Goal: Transaction & Acquisition: Purchase product/service

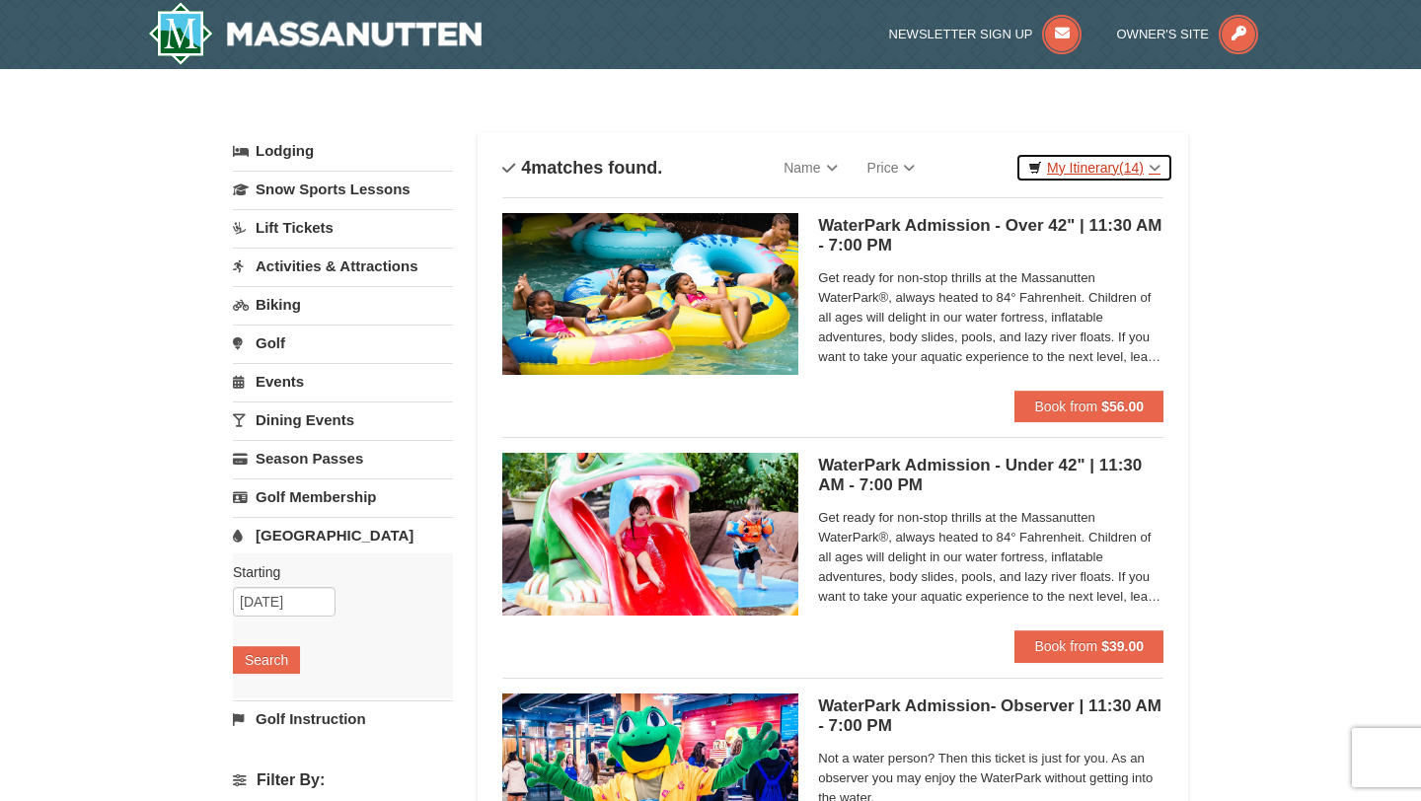
click at [1152, 167] on link "My Itinerary (14)" at bounding box center [1094, 168] width 158 height 30
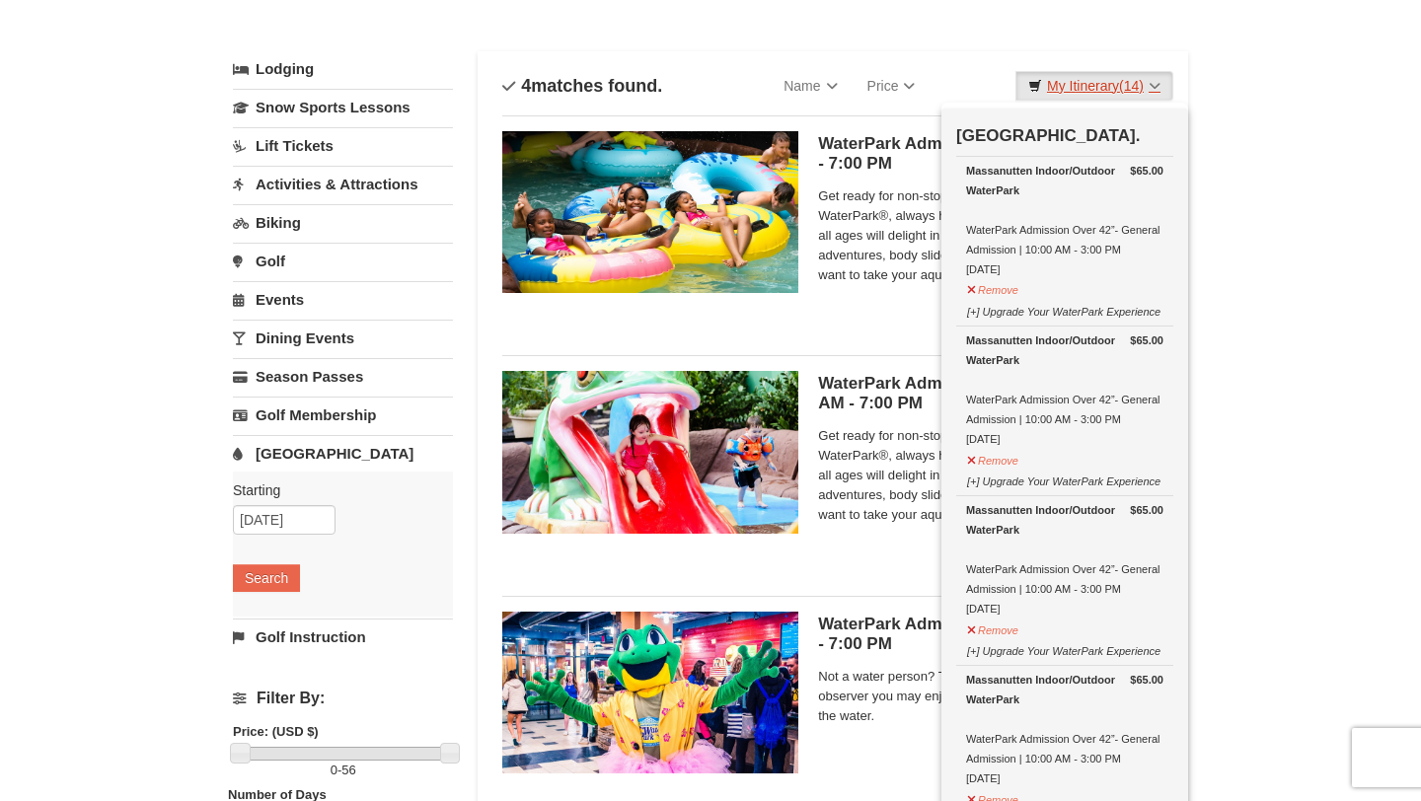
scroll to position [84, 0]
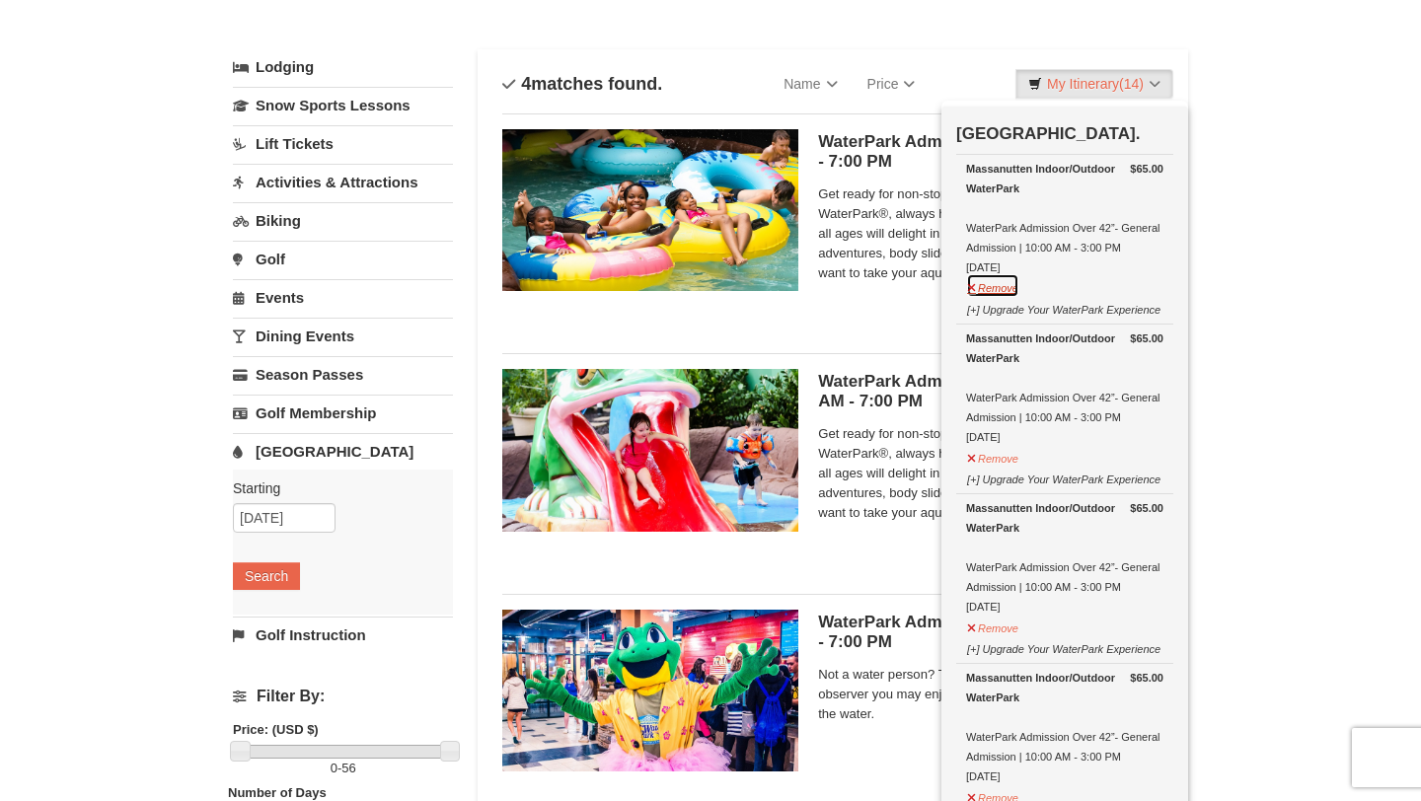
click at [1001, 288] on button "Remove" at bounding box center [992, 285] width 53 height 25
click at [989, 287] on button "Remove" at bounding box center [992, 285] width 53 height 25
click at [1009, 285] on button "Remove" at bounding box center [992, 285] width 53 height 25
click at [1009, 284] on button "Remove" at bounding box center [992, 285] width 53 height 25
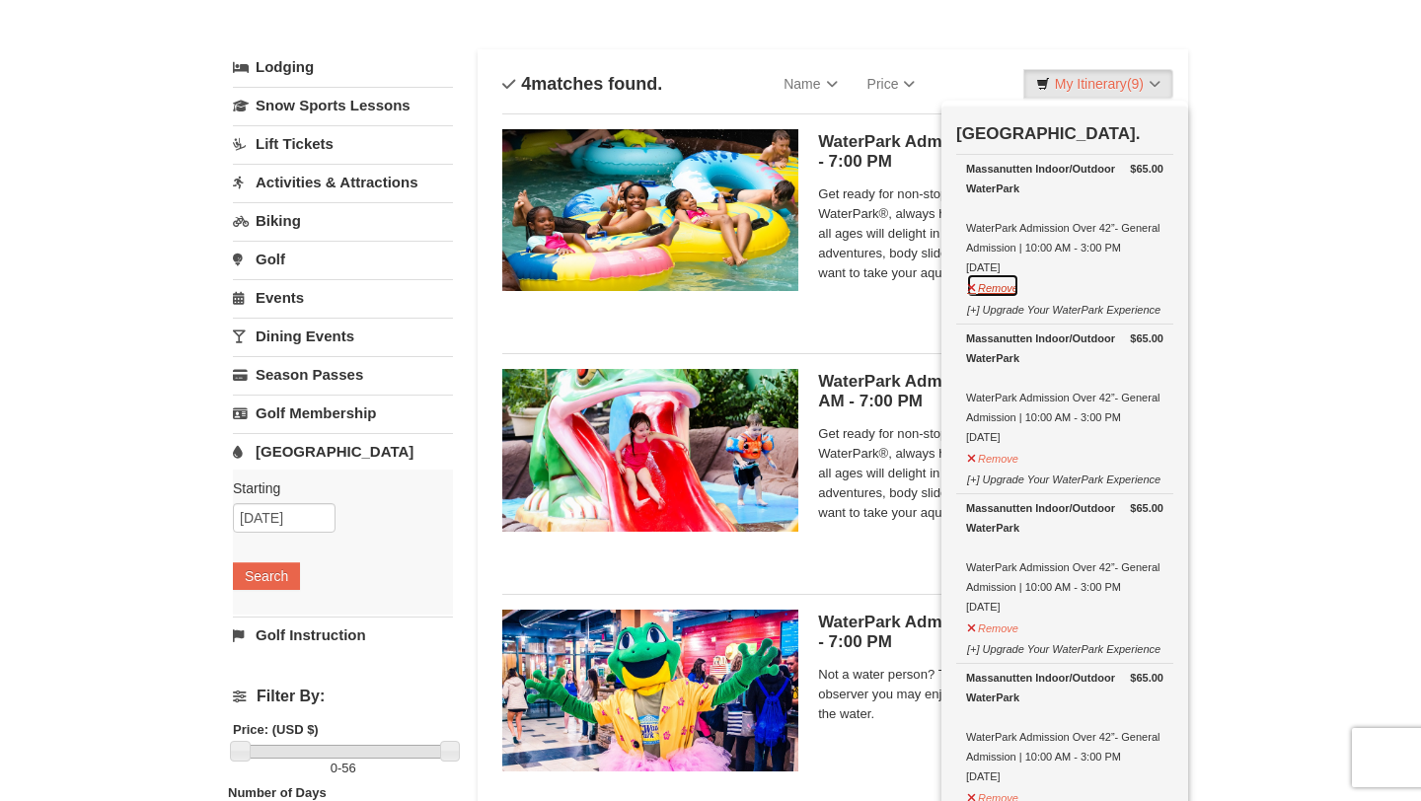
click at [1007, 288] on button "Remove" at bounding box center [992, 285] width 53 height 25
click at [990, 287] on button "Remove" at bounding box center [992, 285] width 53 height 25
click at [992, 287] on button "Remove" at bounding box center [992, 285] width 53 height 25
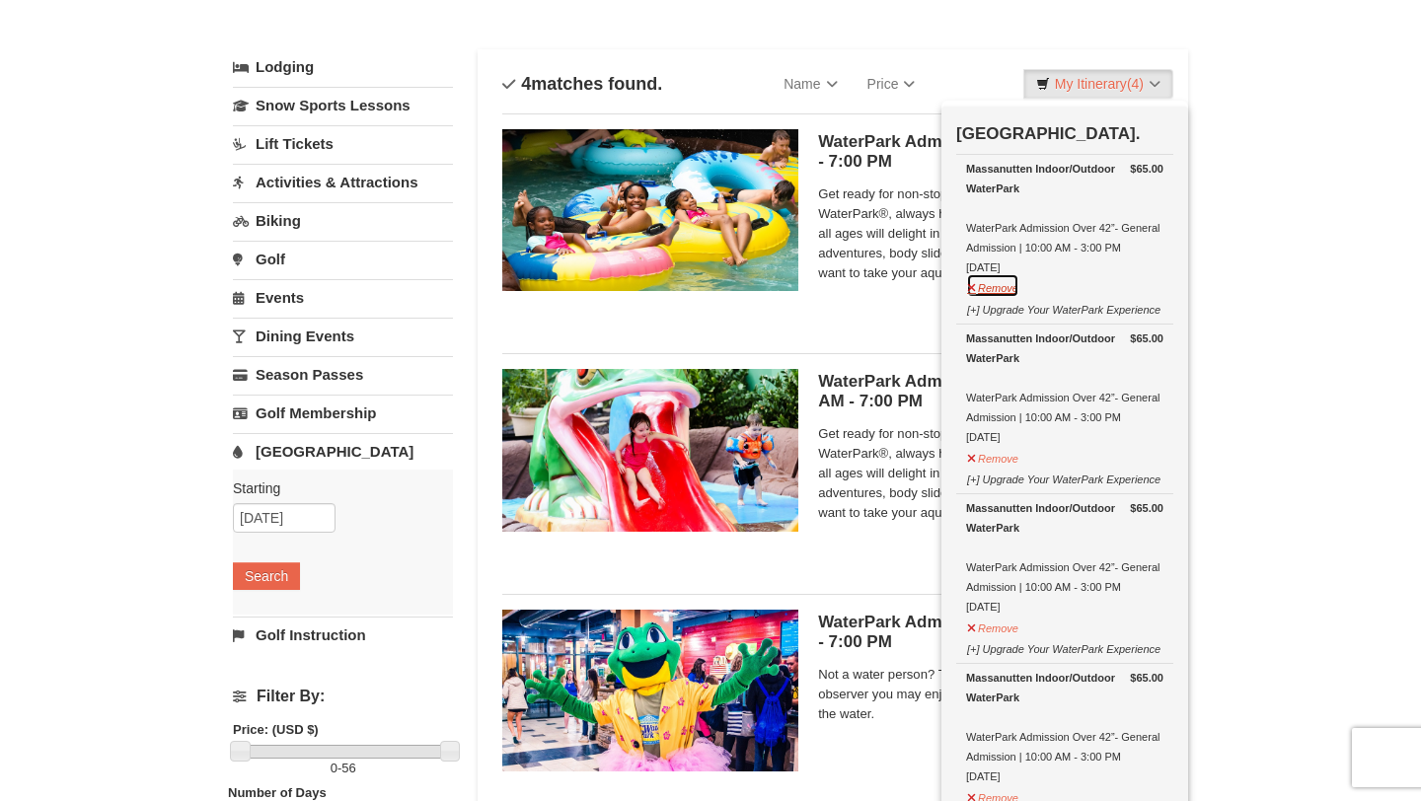
click at [996, 285] on button "Remove" at bounding box center [992, 285] width 53 height 25
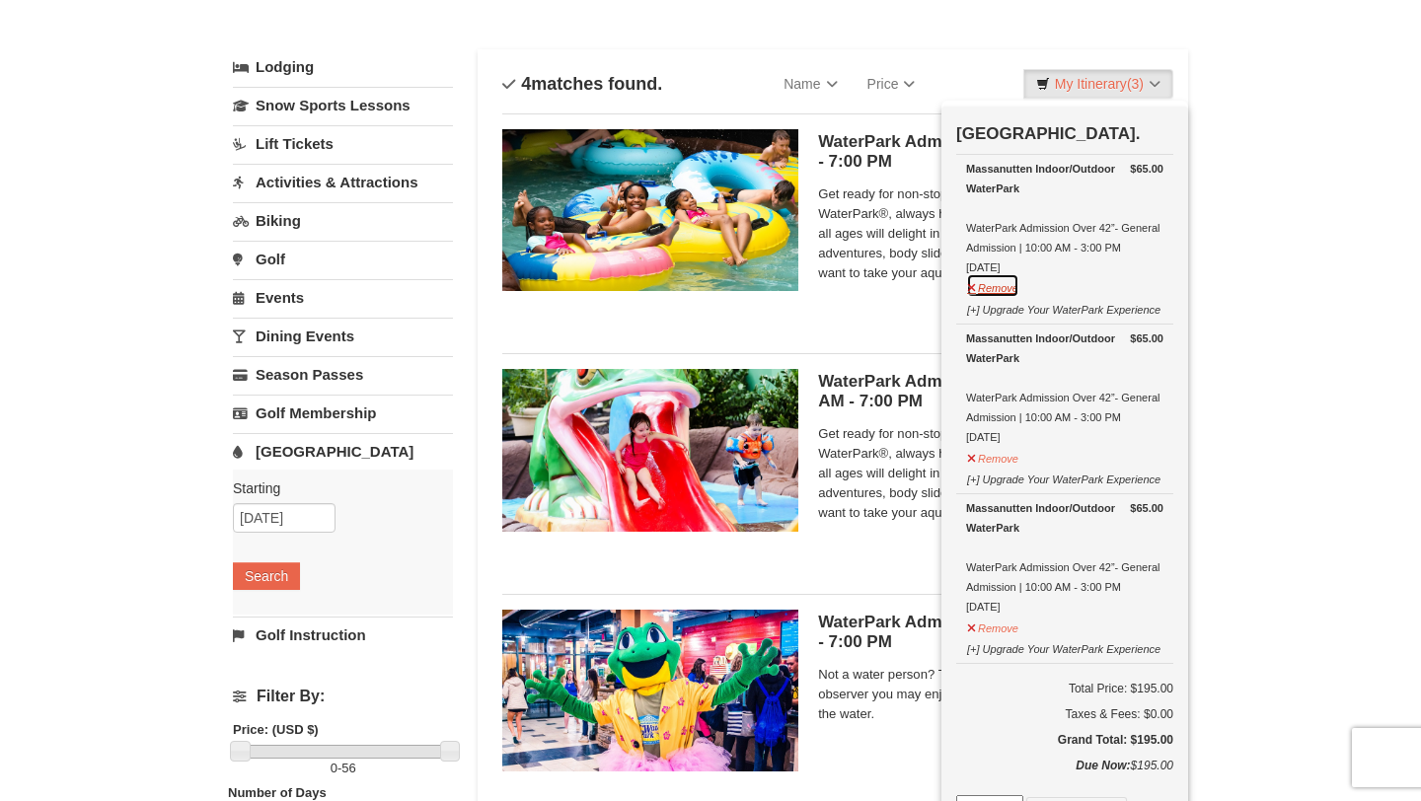
click at [998, 290] on button "Remove" at bounding box center [992, 285] width 53 height 25
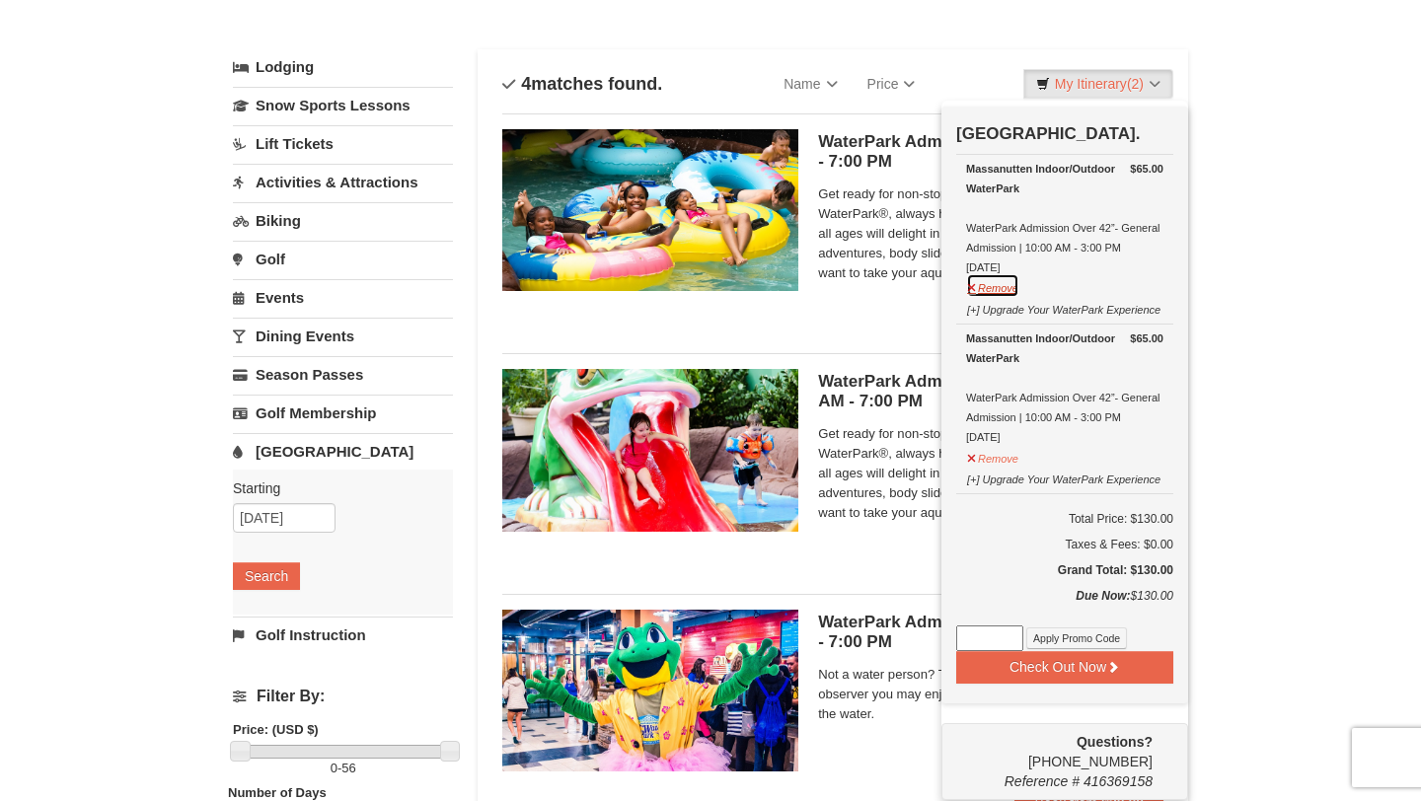
click at [988, 290] on button "Remove" at bounding box center [992, 285] width 53 height 25
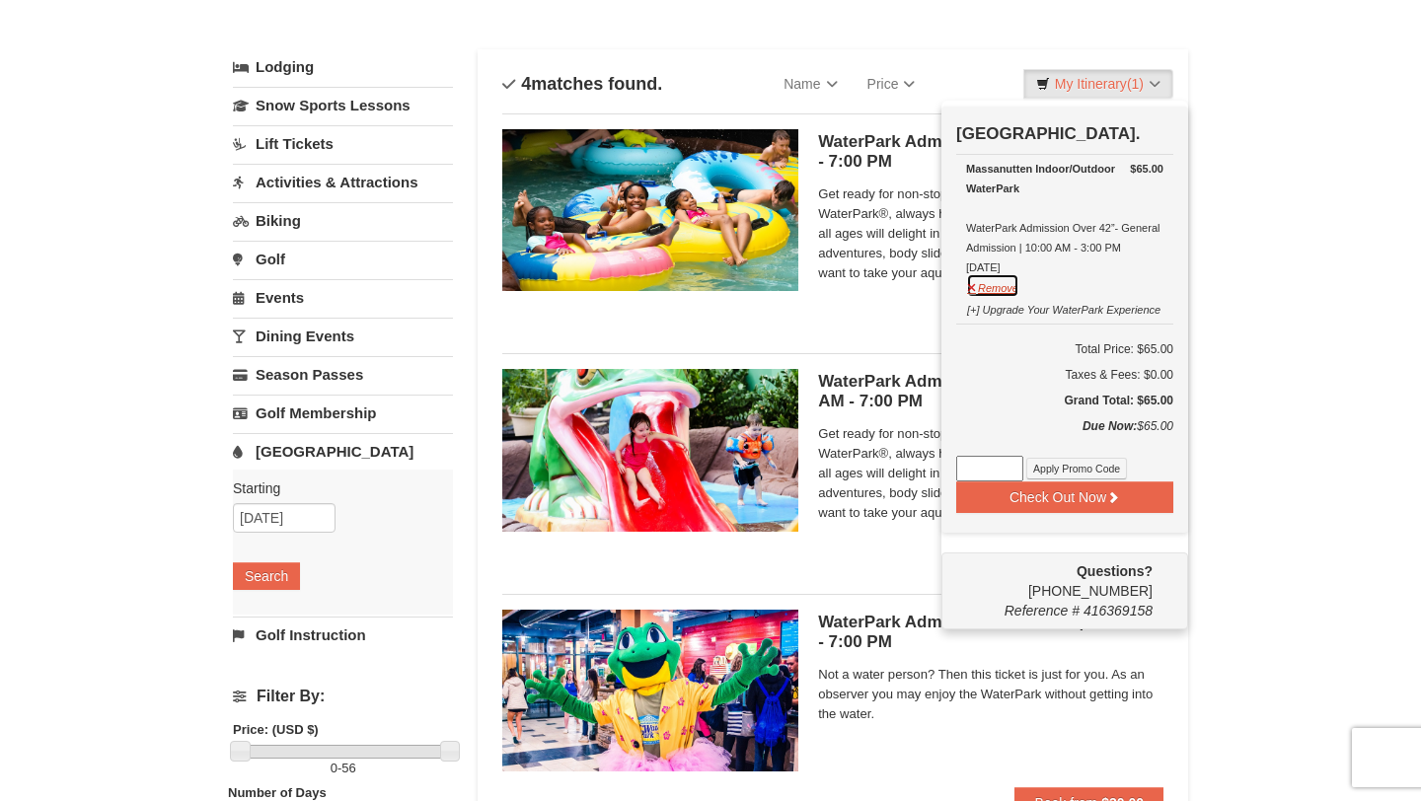
click at [997, 286] on button "Remove" at bounding box center [992, 285] width 53 height 25
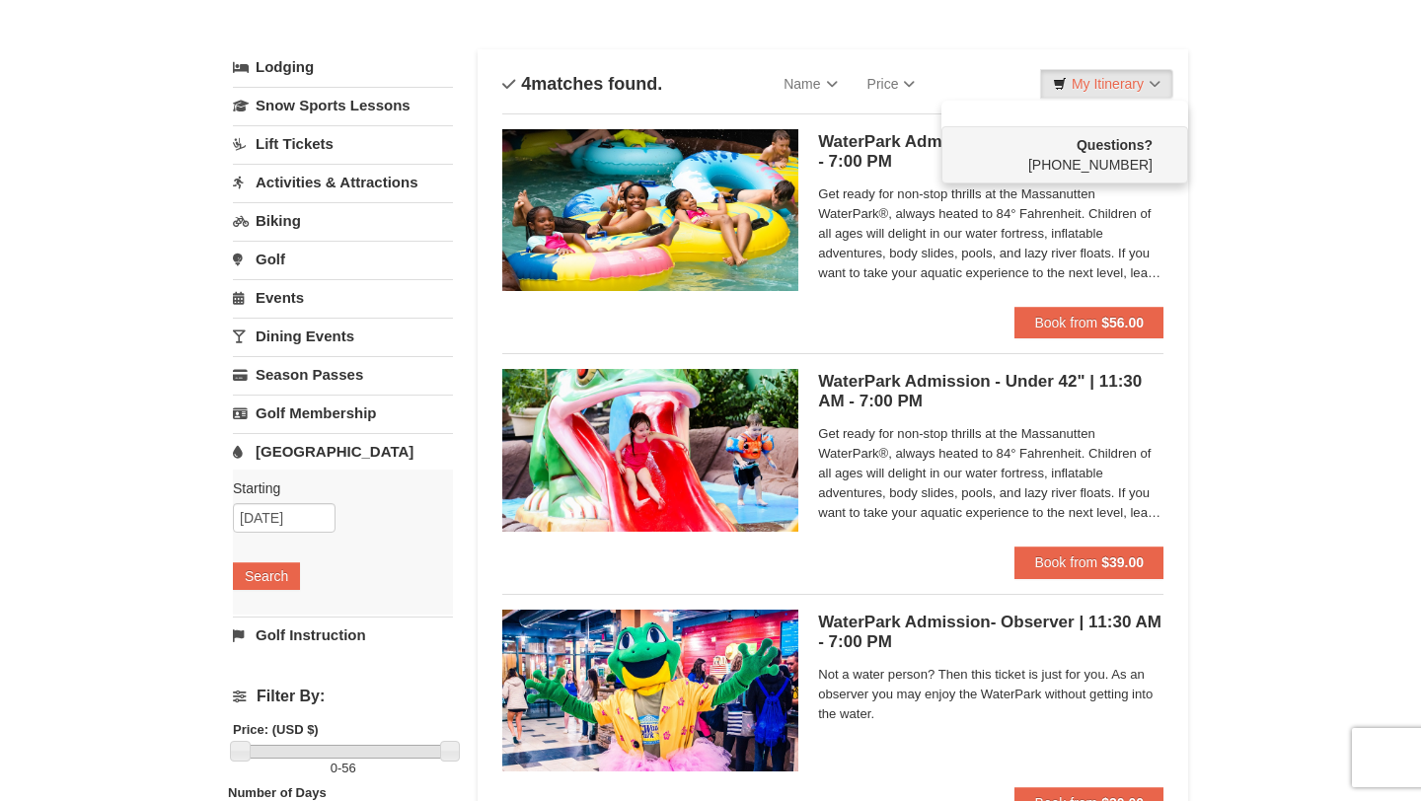
click at [1300, 252] on div "× Categories List Filter My Itinerary Questions? 1-540-289-9441 Lodging Arrival…" at bounding box center [710, 556] width 1421 height 1143
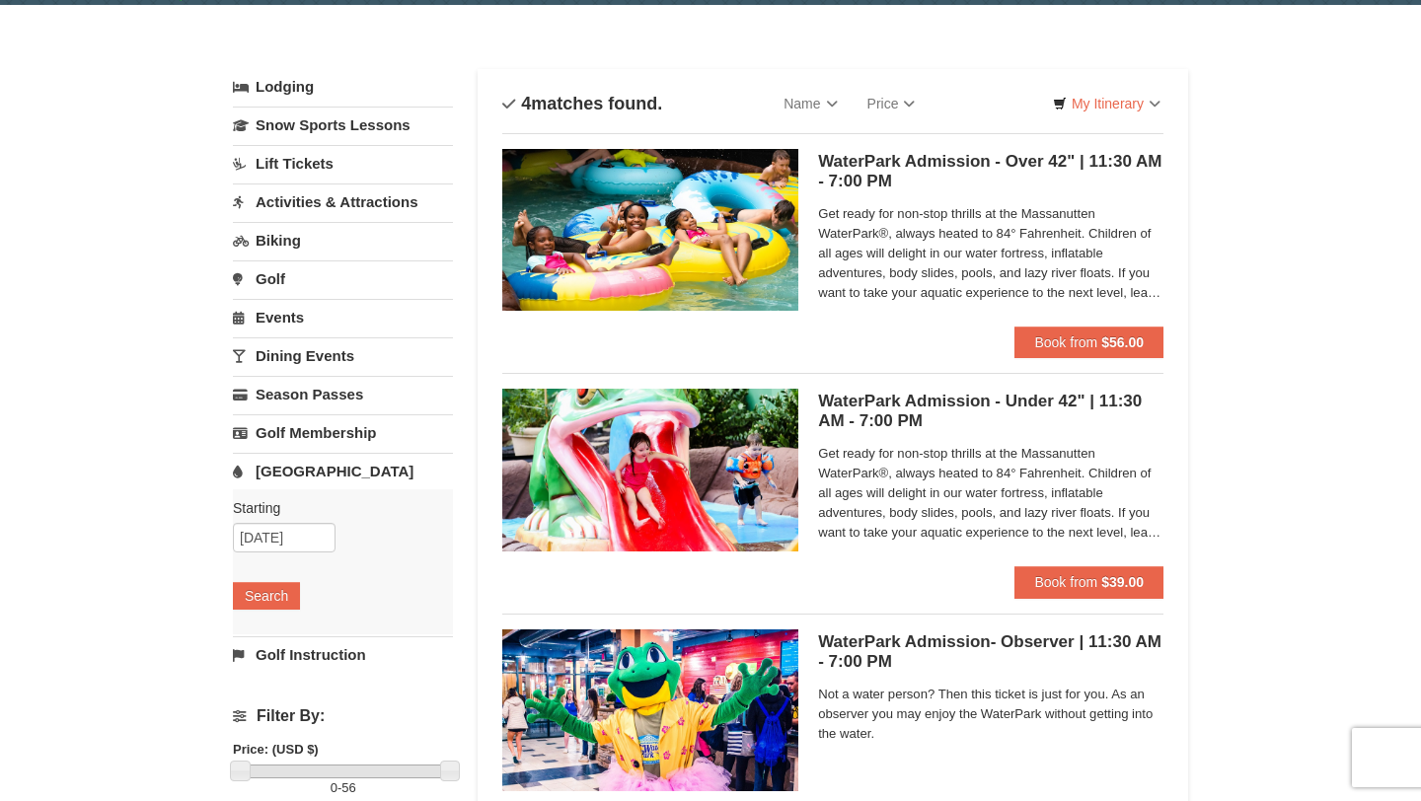
scroll to position [70, 0]
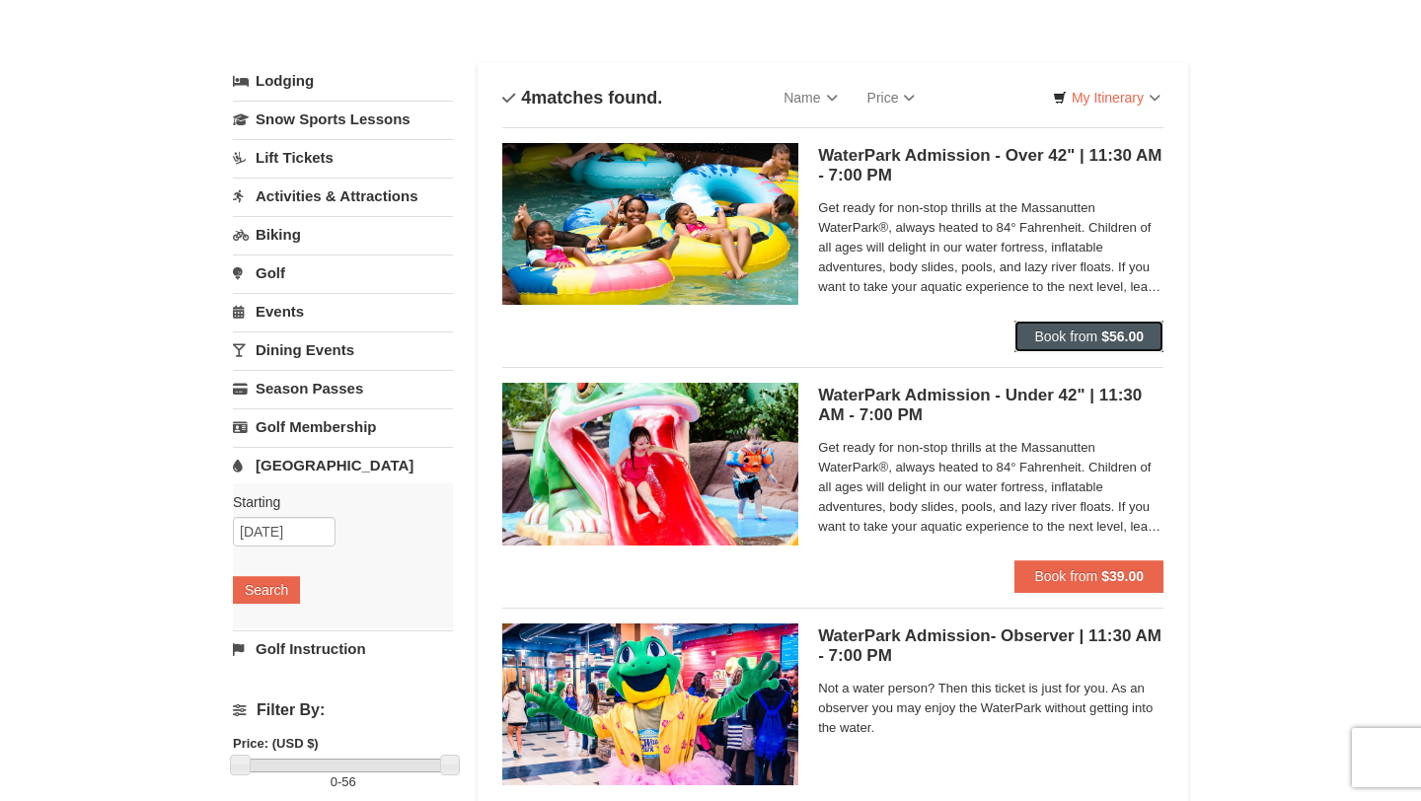
click at [1078, 335] on span "Book from" at bounding box center [1065, 337] width 63 height 16
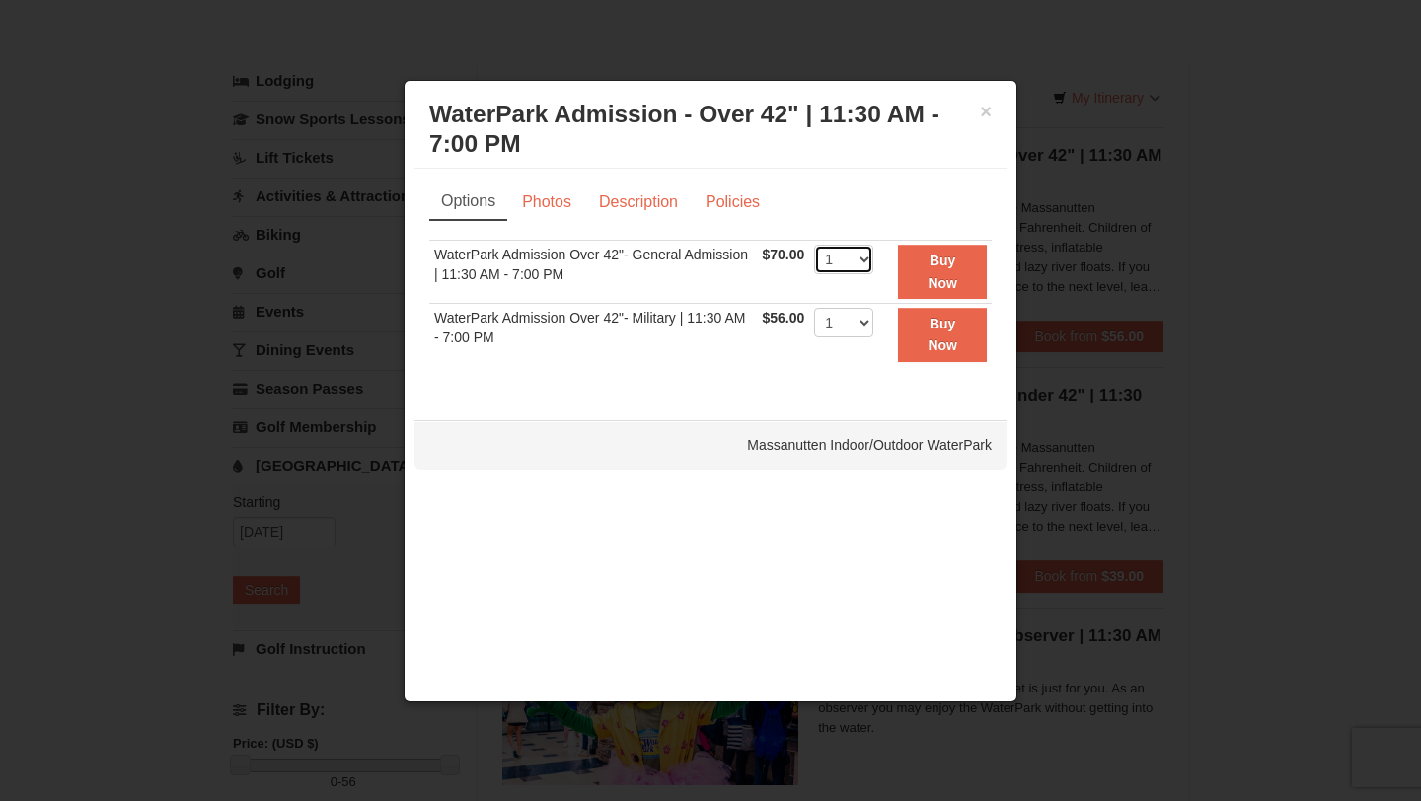
click at [868, 250] on select "1 2 3 4 5 6 7 8 9 10 11 12 13 14 15 16 17 18 19 20 21 22" at bounding box center [843, 260] width 59 height 30
select select "6"
click at [814, 245] on select "1 2 3 4 5 6 7 8 9 10 11 12 13 14 15 16 17 18 19 20 21 22" at bounding box center [843, 260] width 59 height 30
click at [944, 269] on button "Buy Now" at bounding box center [942, 272] width 89 height 54
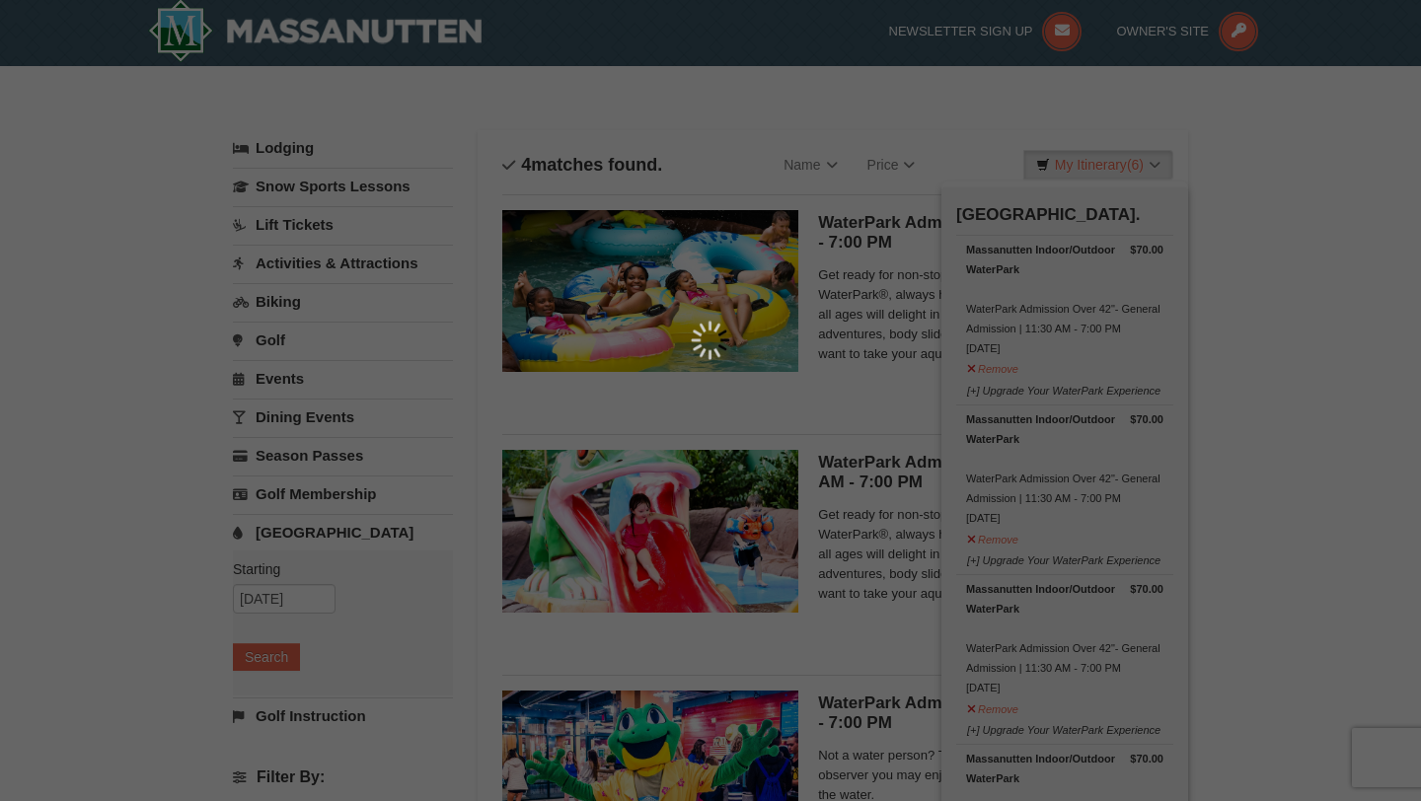
scroll to position [6, 0]
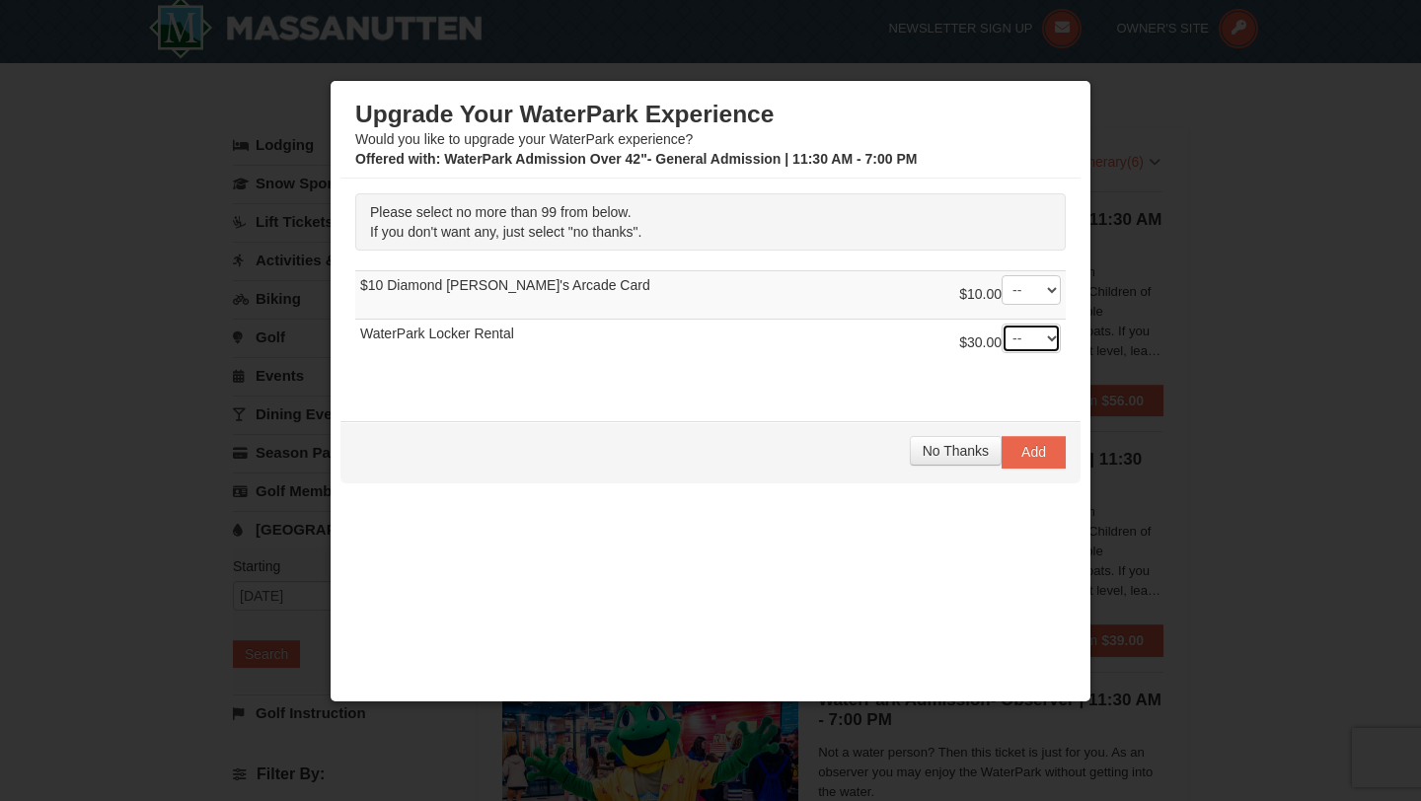
click at [1053, 338] on select "-- 01 02 03 04 05 06 07 08" at bounding box center [1030, 339] width 59 height 30
select select "1"
click at [1001, 324] on select "-- 01 02 03 04 05 06 07 08" at bounding box center [1030, 339] width 59 height 30
click at [1031, 452] on span "Add" at bounding box center [1033, 452] width 25 height 16
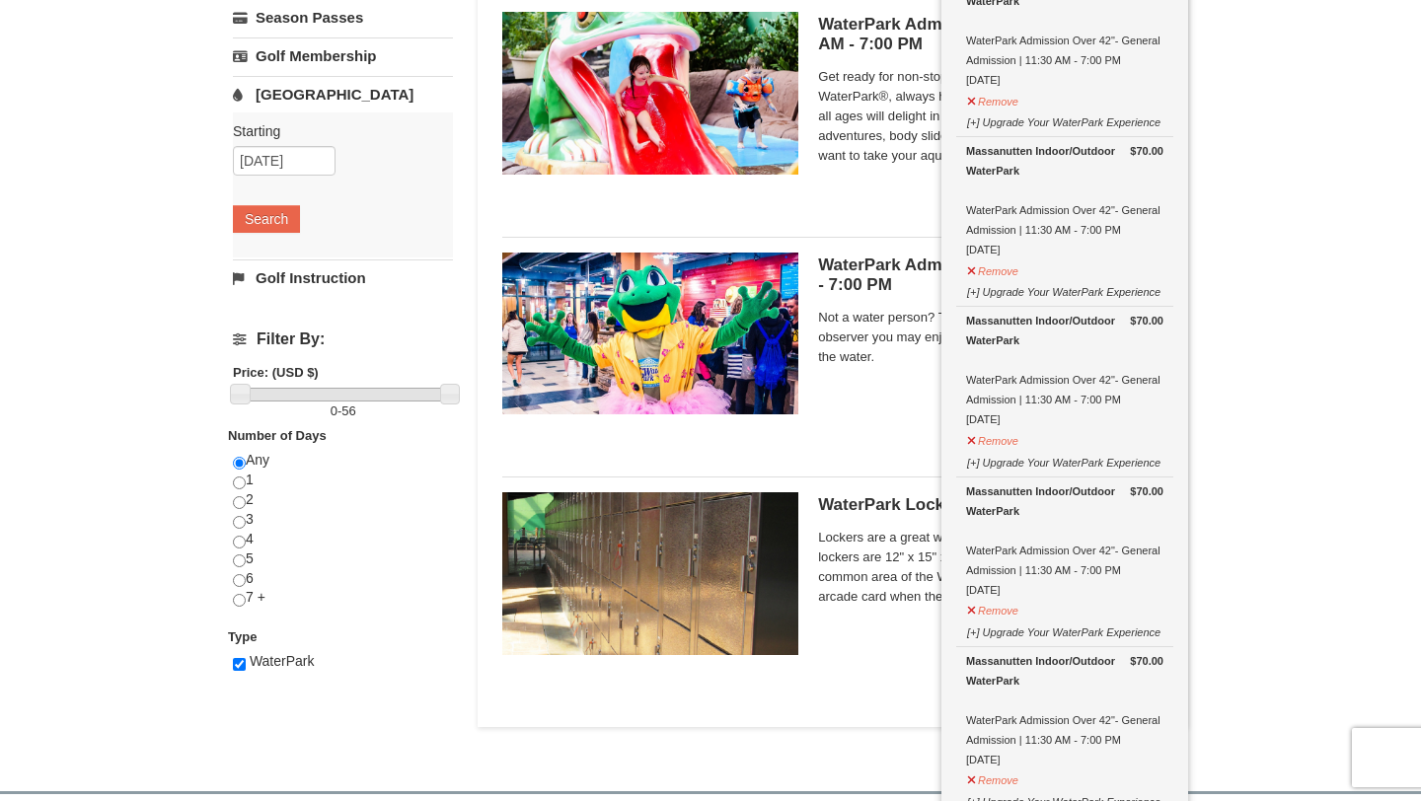
scroll to position [0, 0]
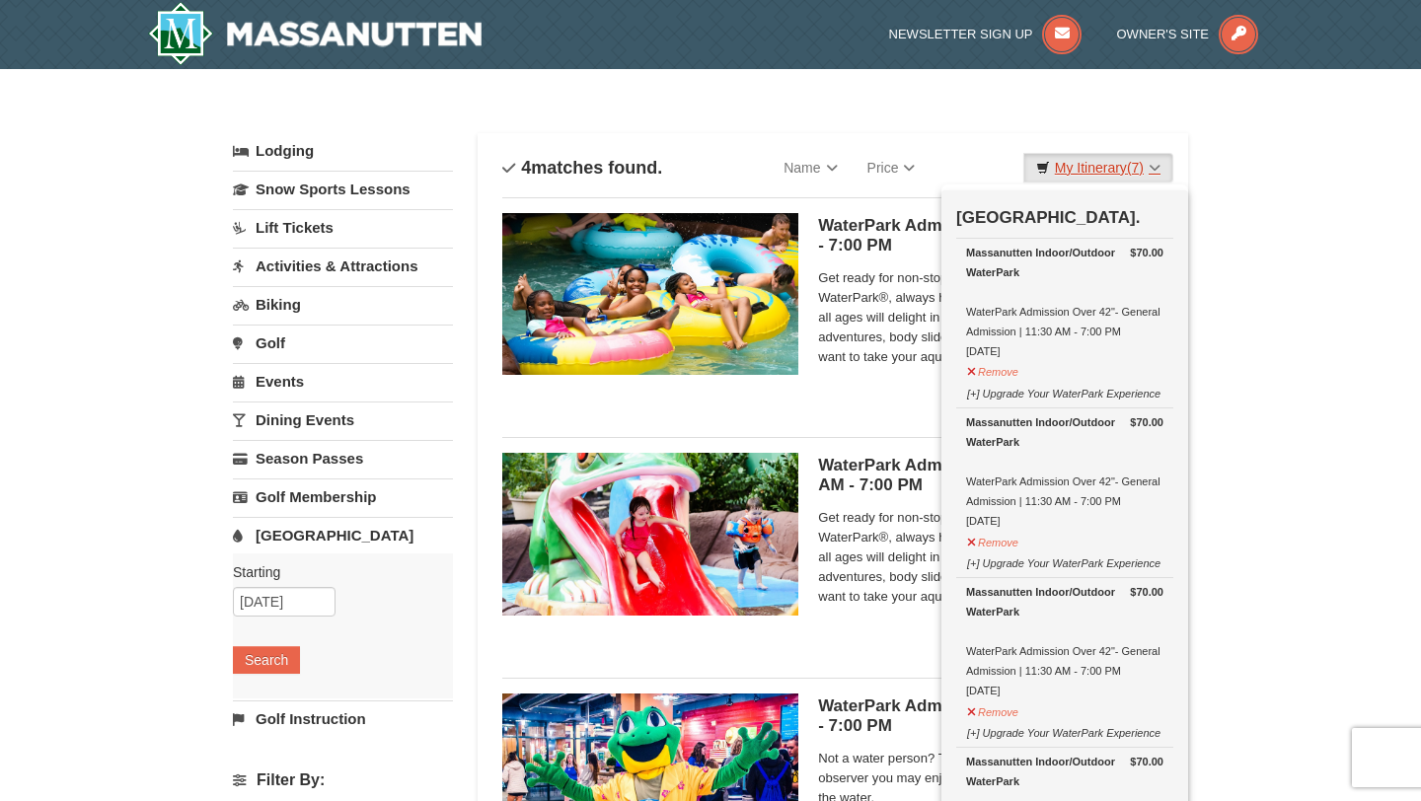
click at [1168, 166] on link "My Itinerary (7)" at bounding box center [1098, 168] width 150 height 30
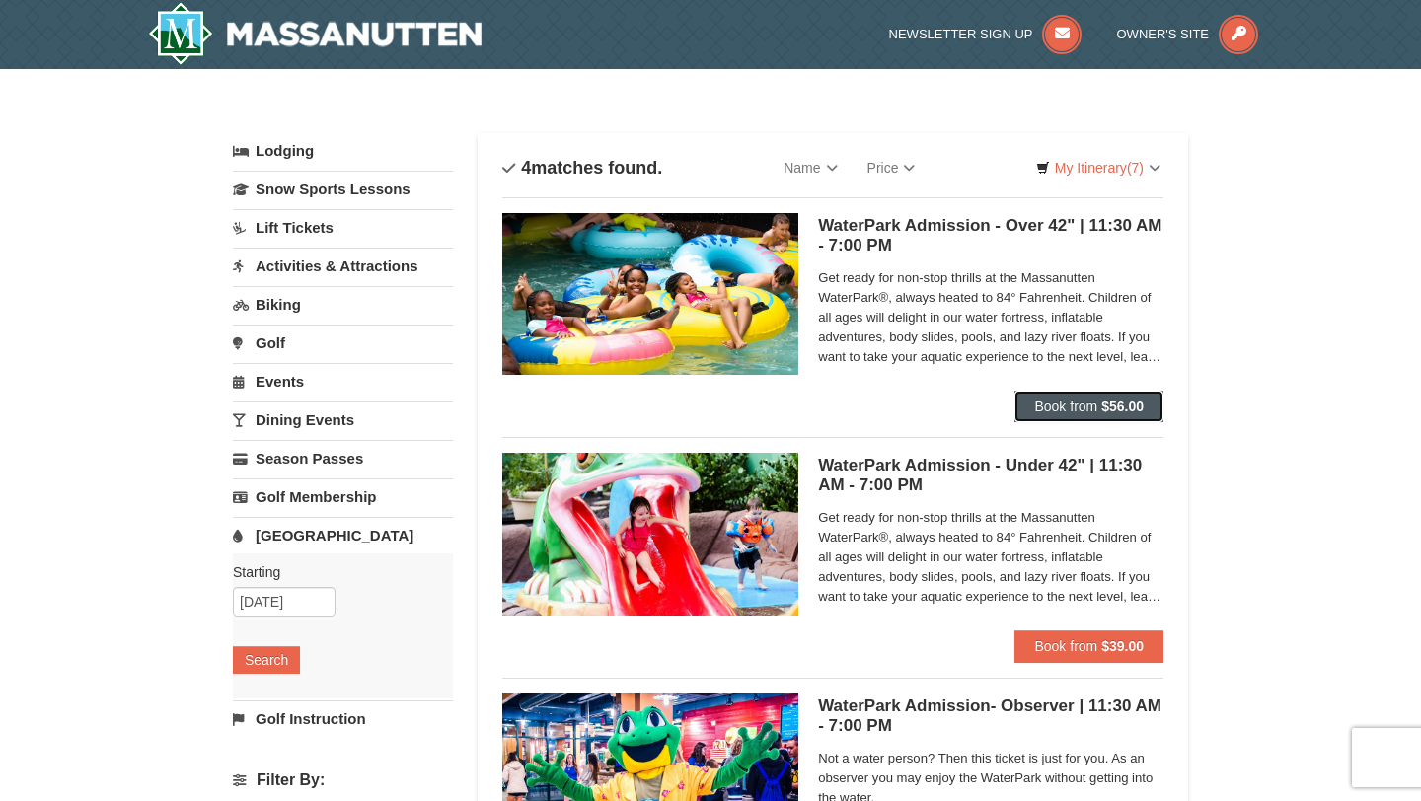
click at [1082, 415] on button "Book from $56.00" at bounding box center [1088, 407] width 149 height 32
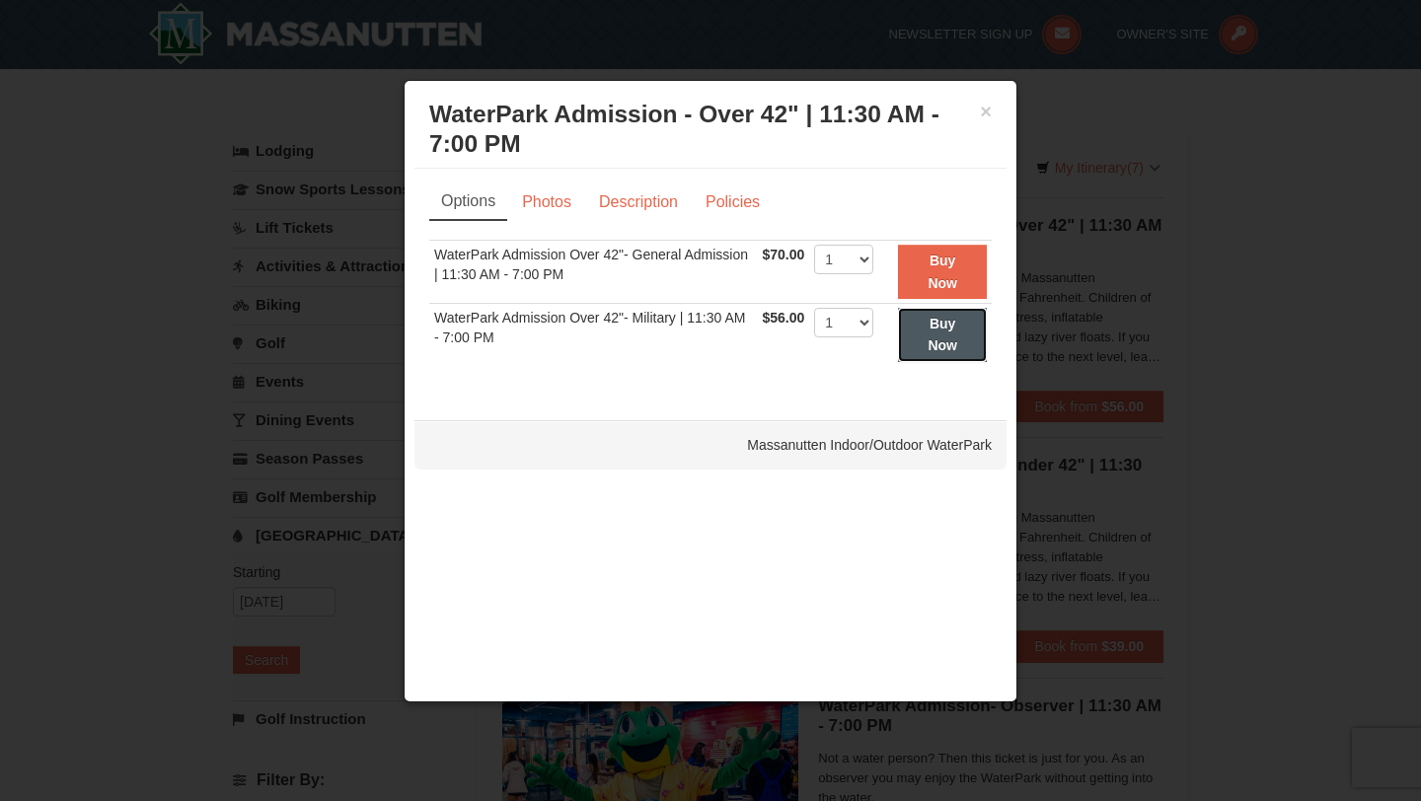
click at [951, 331] on button "Buy Now" at bounding box center [942, 335] width 89 height 54
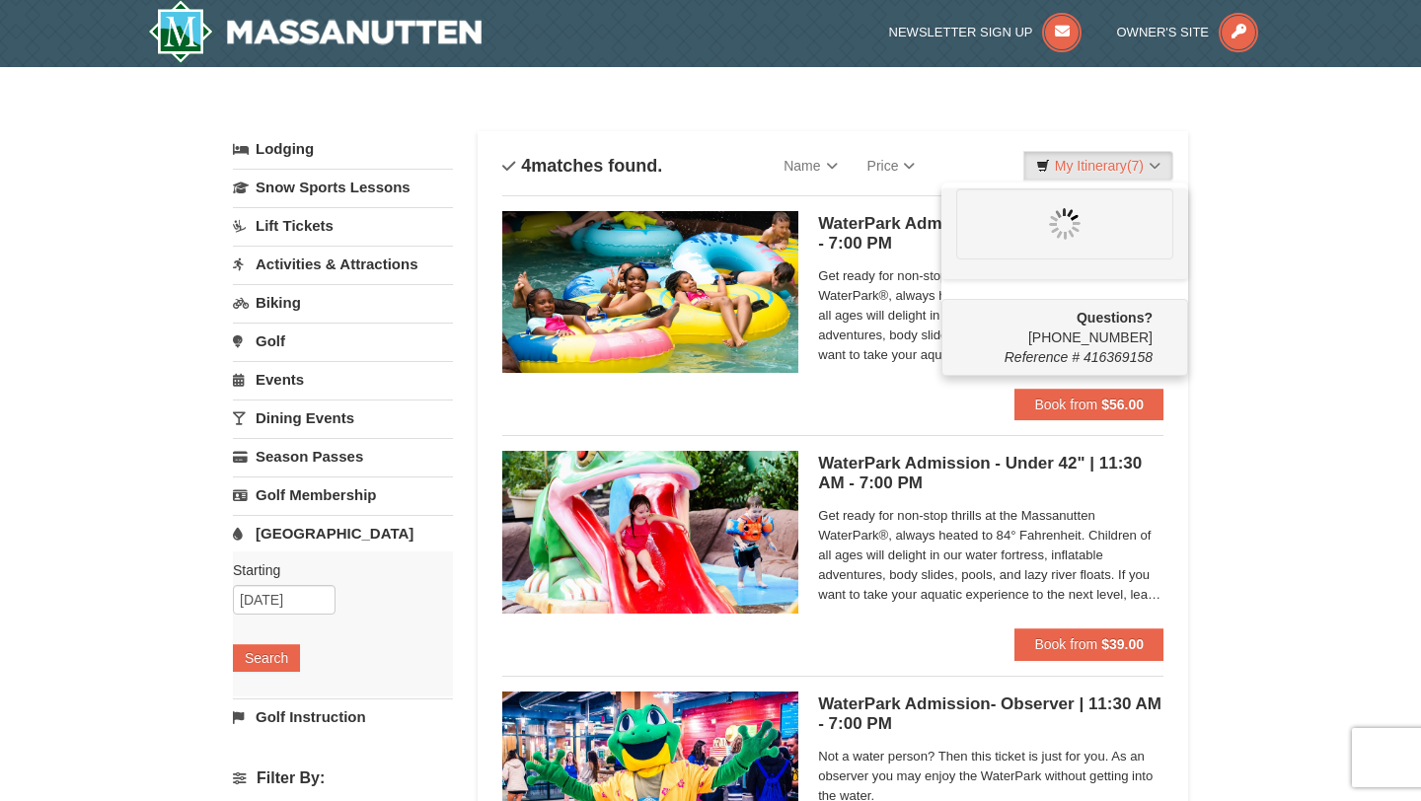
scroll to position [6, 0]
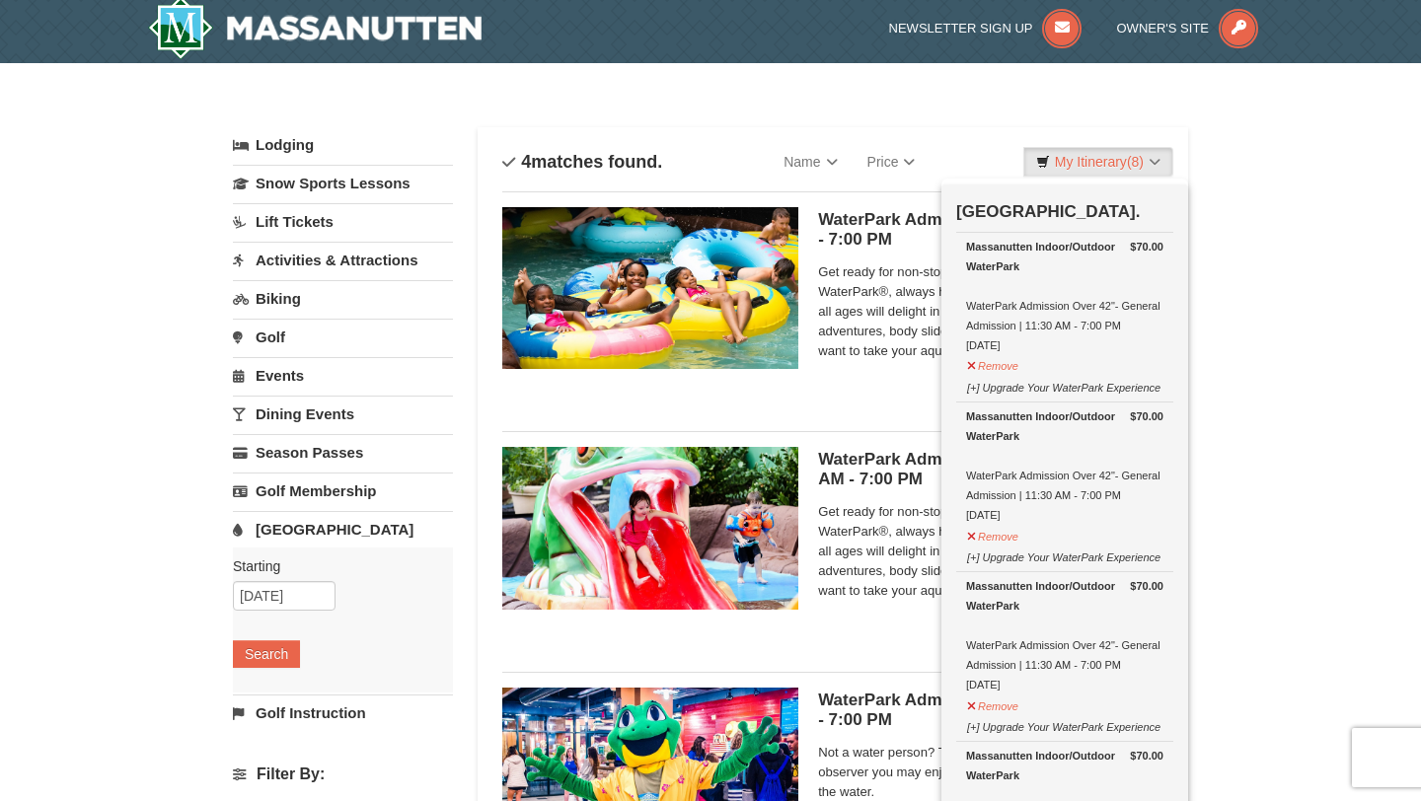
click at [863, 396] on div "WaterPark Admission - Over 42" | 11:30 AM - 7:00 PM Massanutten Indoor/Outdoor …" at bounding box center [832, 295] width 661 height 208
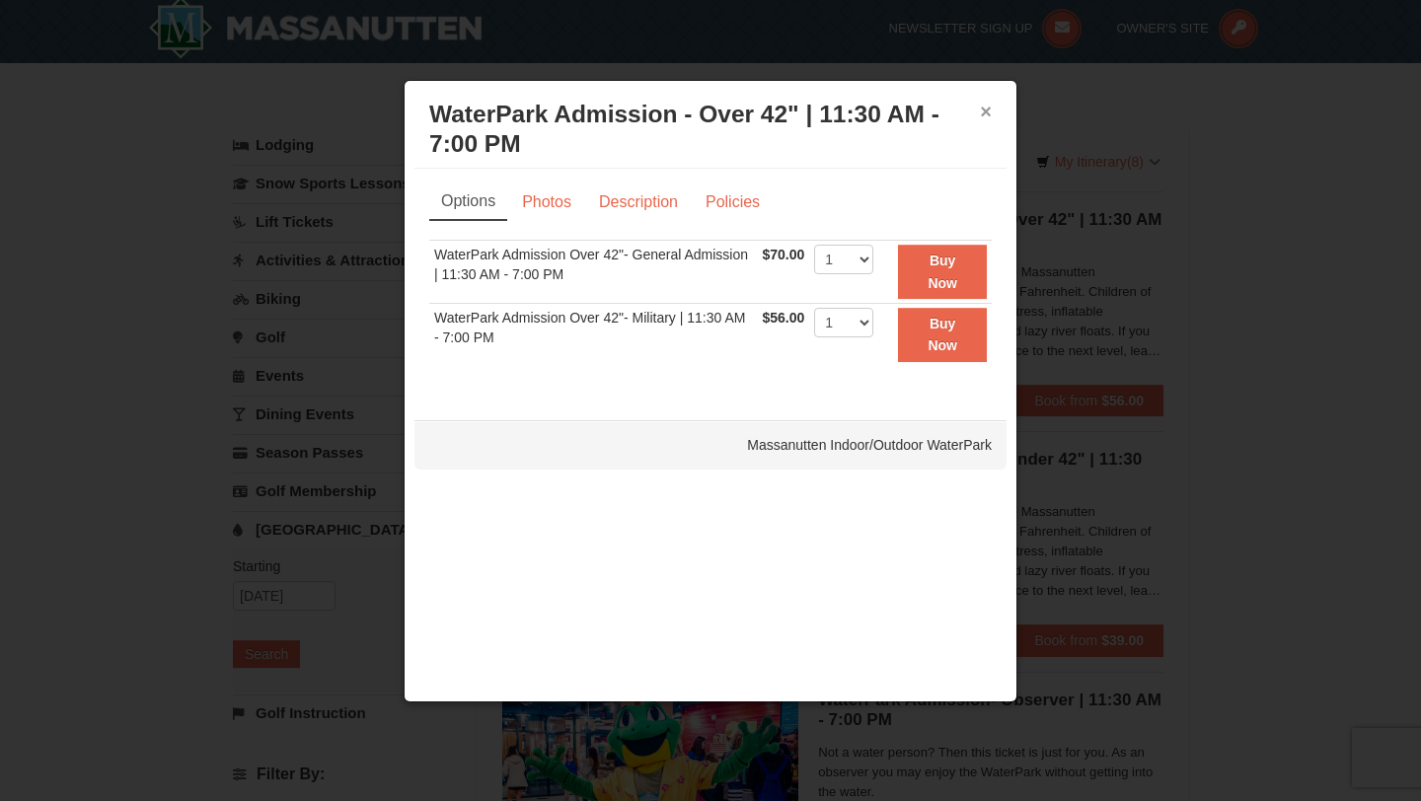
click at [985, 110] on button "×" at bounding box center [986, 112] width 12 height 20
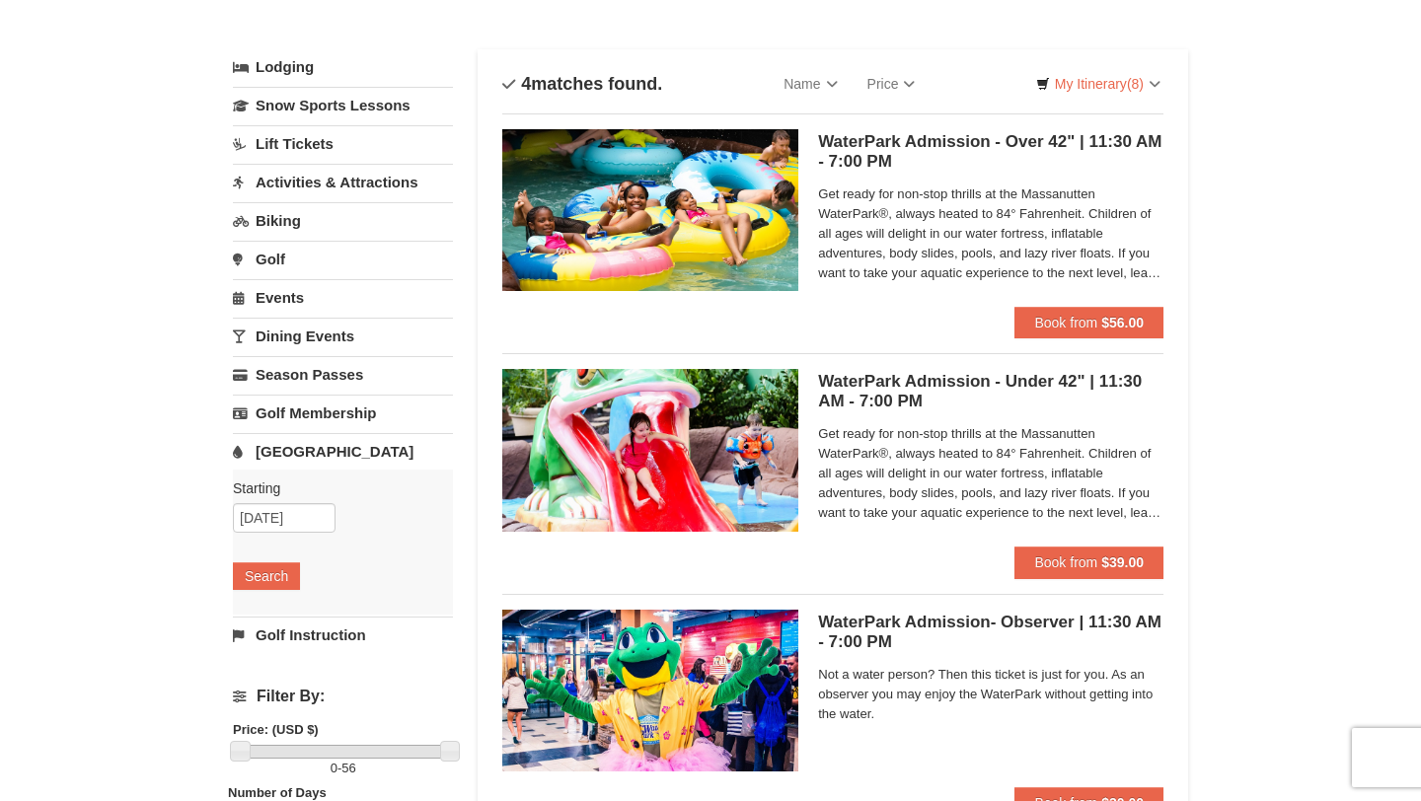
scroll to position [85, 0]
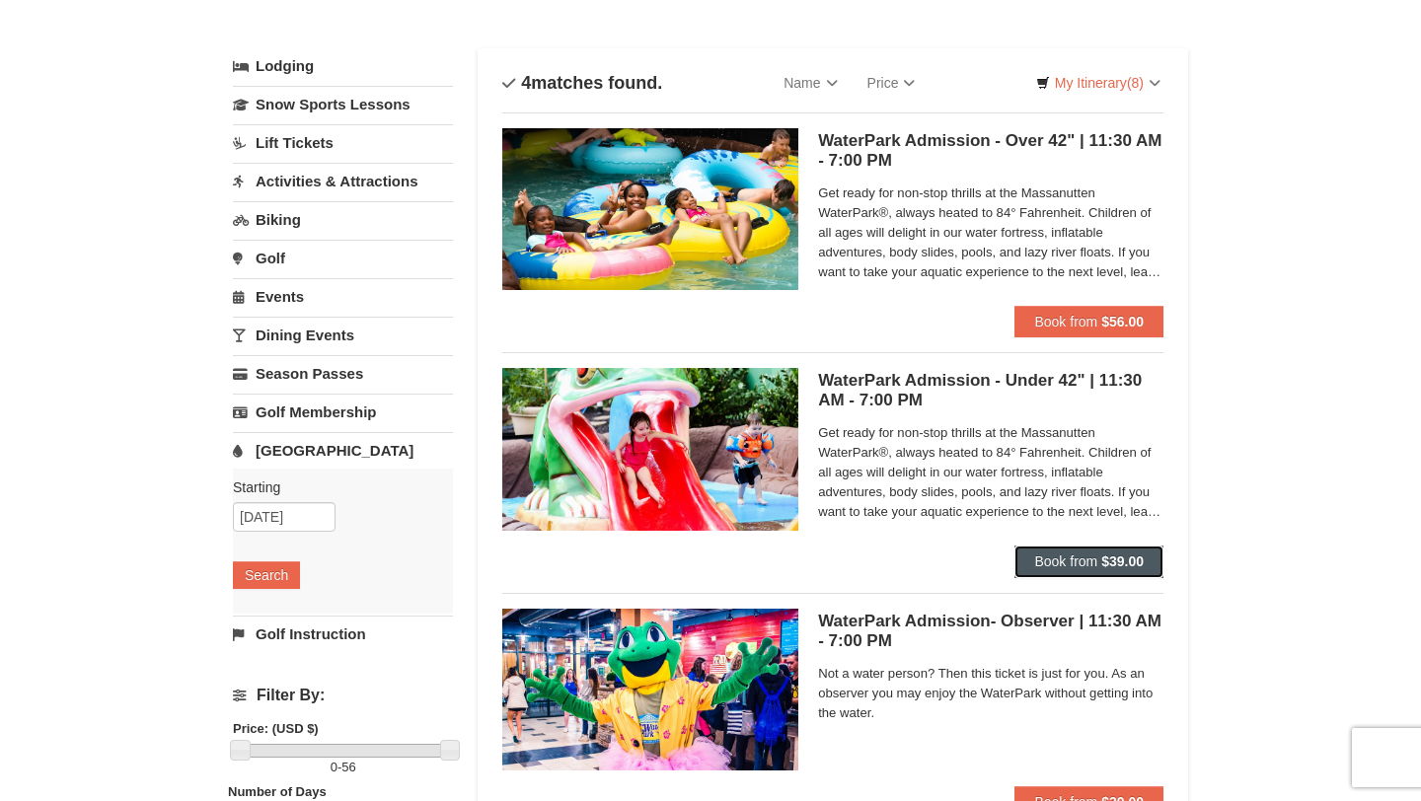
click at [1107, 555] on strong "$39.00" at bounding box center [1122, 561] width 42 height 16
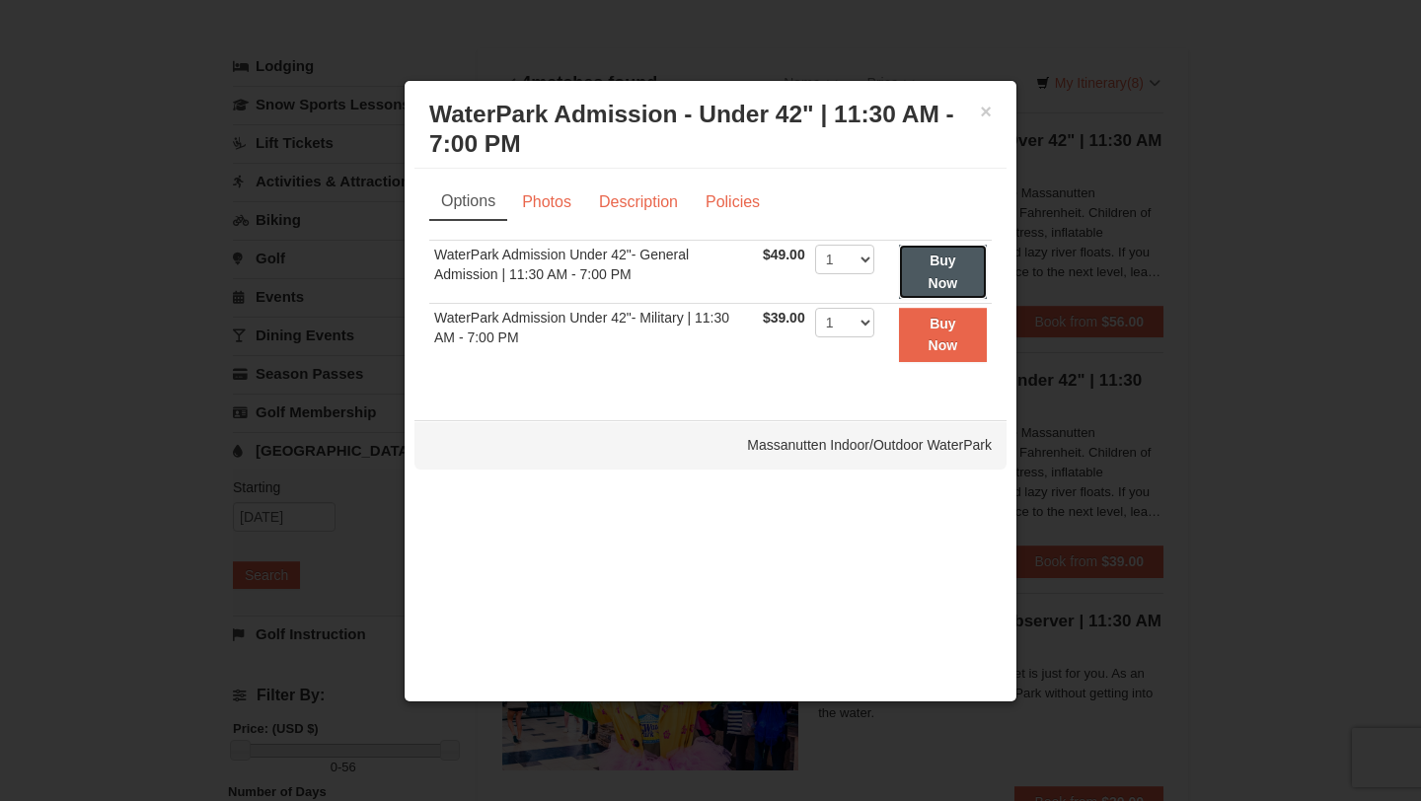
click at [954, 273] on strong "Buy Now" at bounding box center [943, 271] width 30 height 37
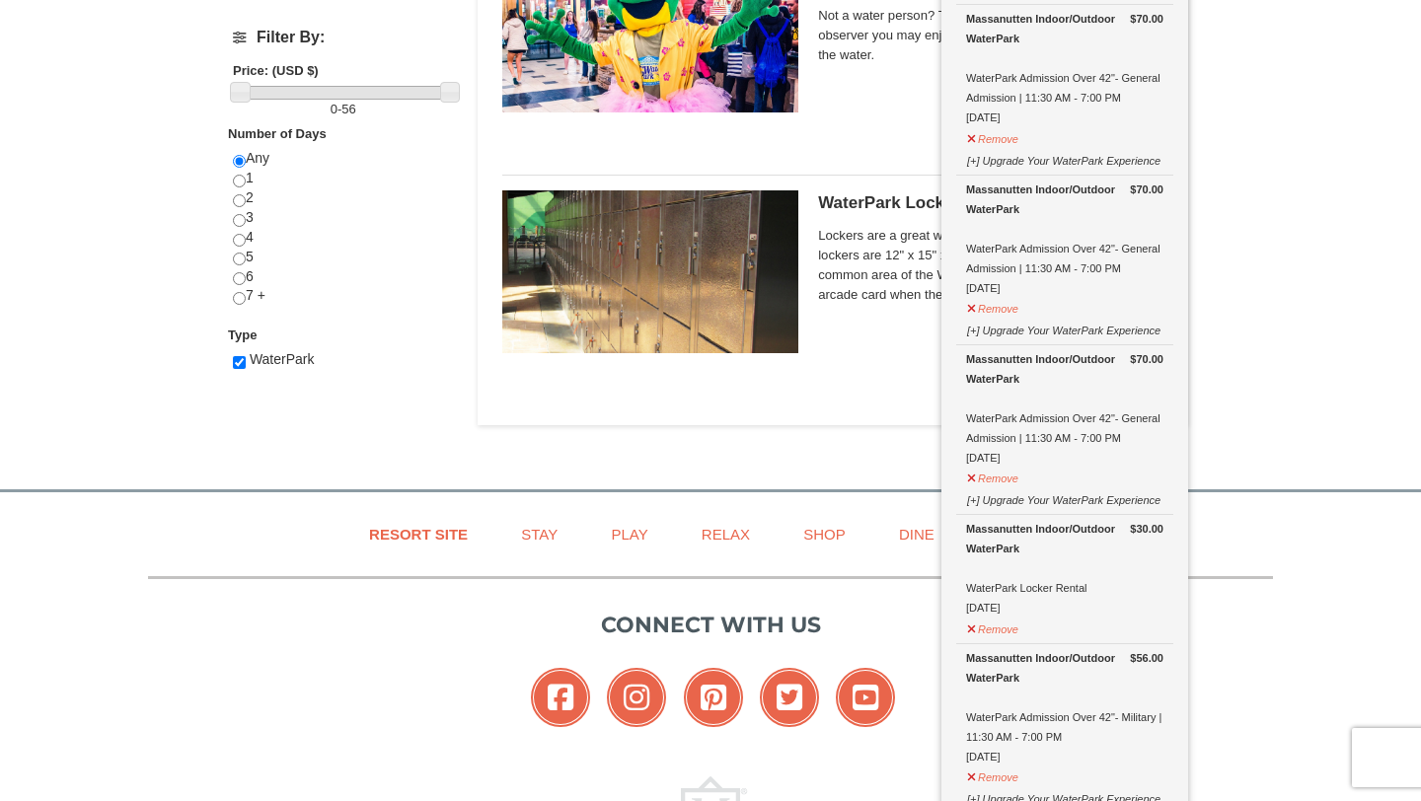
scroll to position [1210, 0]
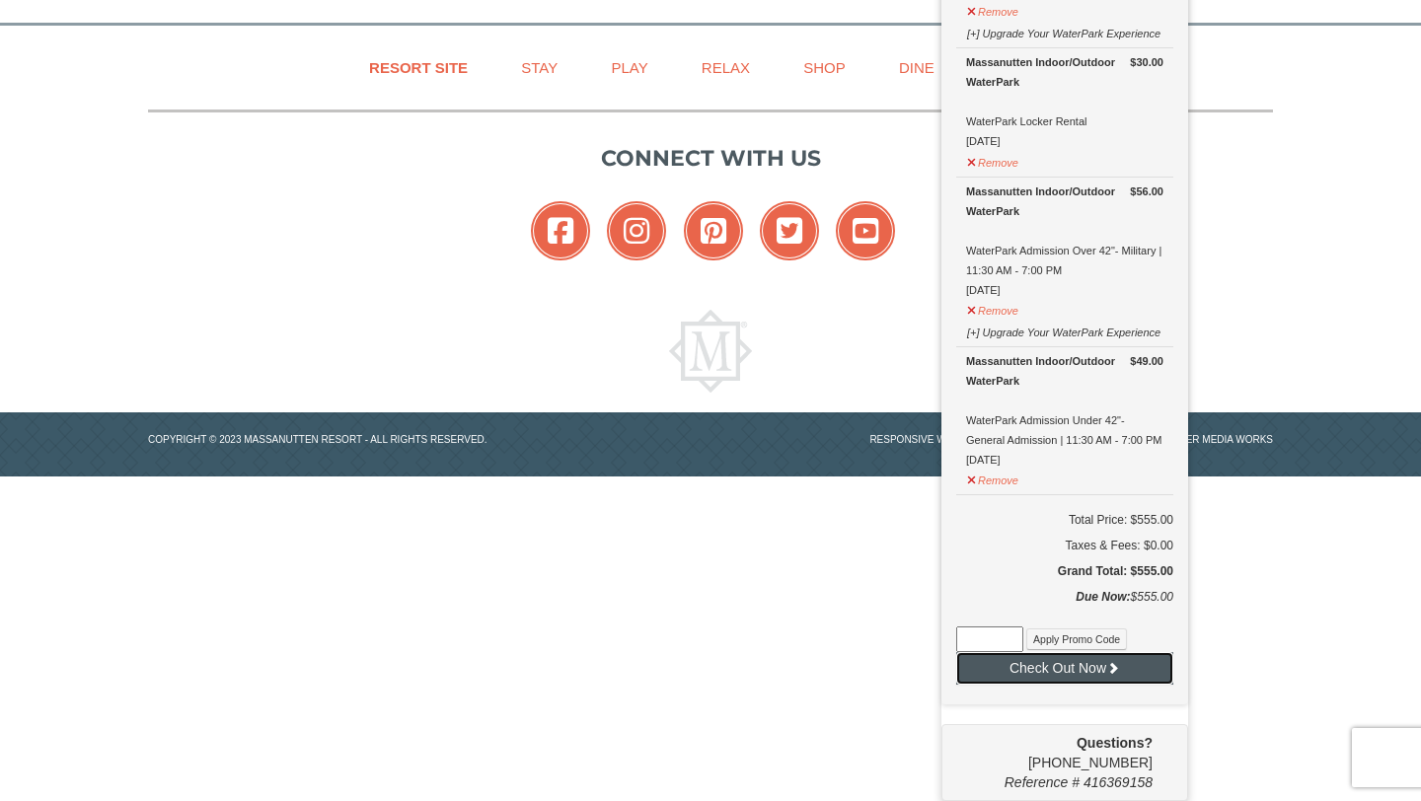
click at [1064, 677] on button "Check Out Now" at bounding box center [1064, 668] width 217 height 32
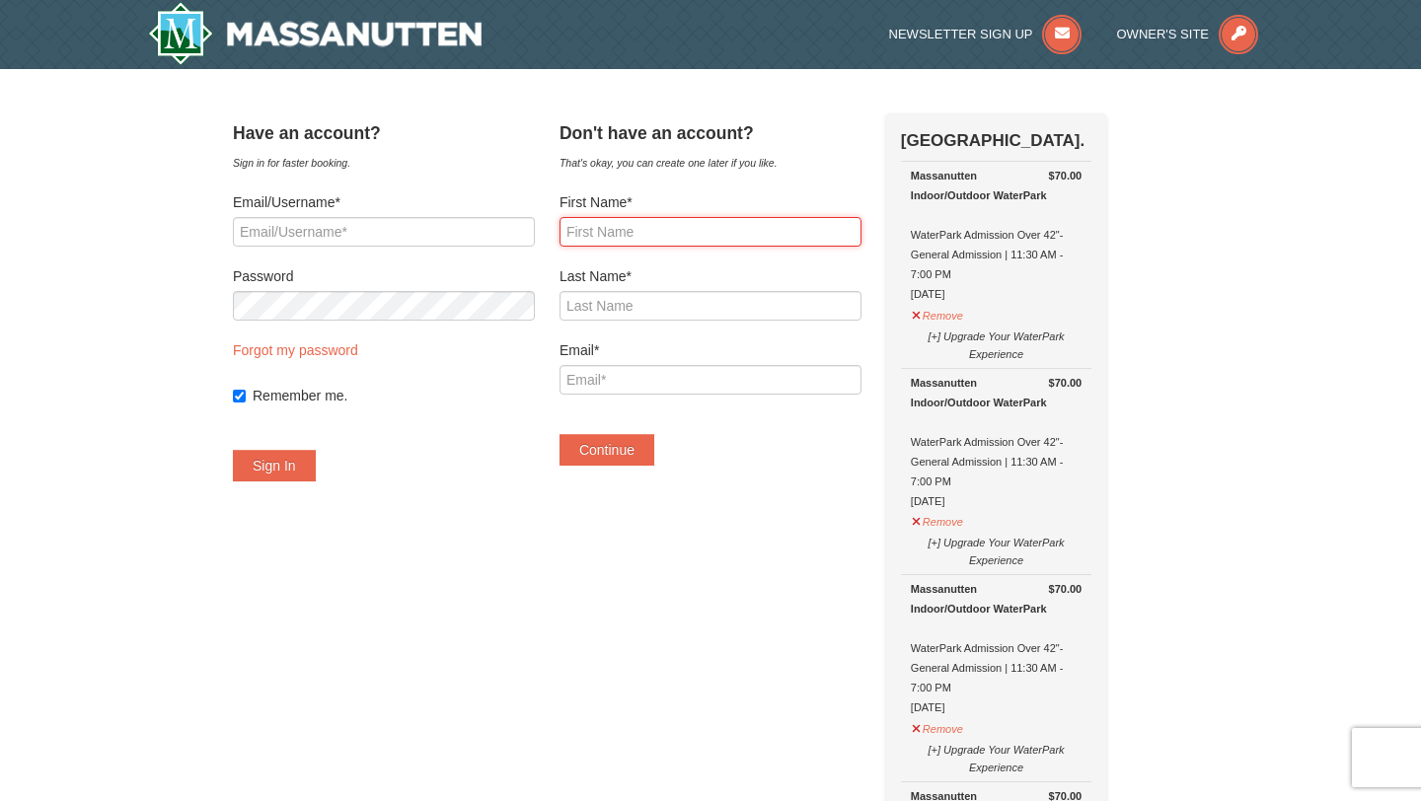
click at [667, 238] on input "First Name*" at bounding box center [710, 232] width 302 height 30
type input "Felicity"
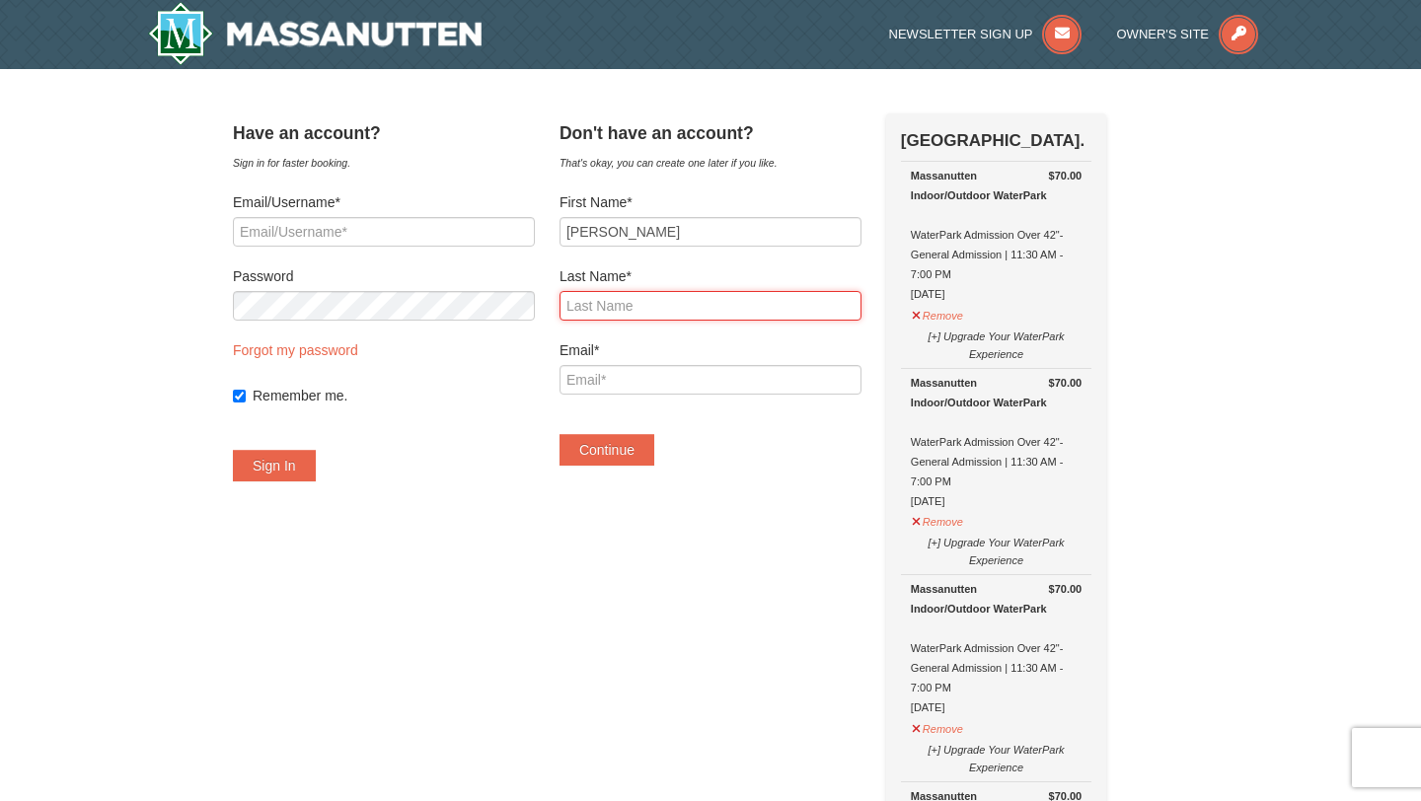
type input "Murphy"
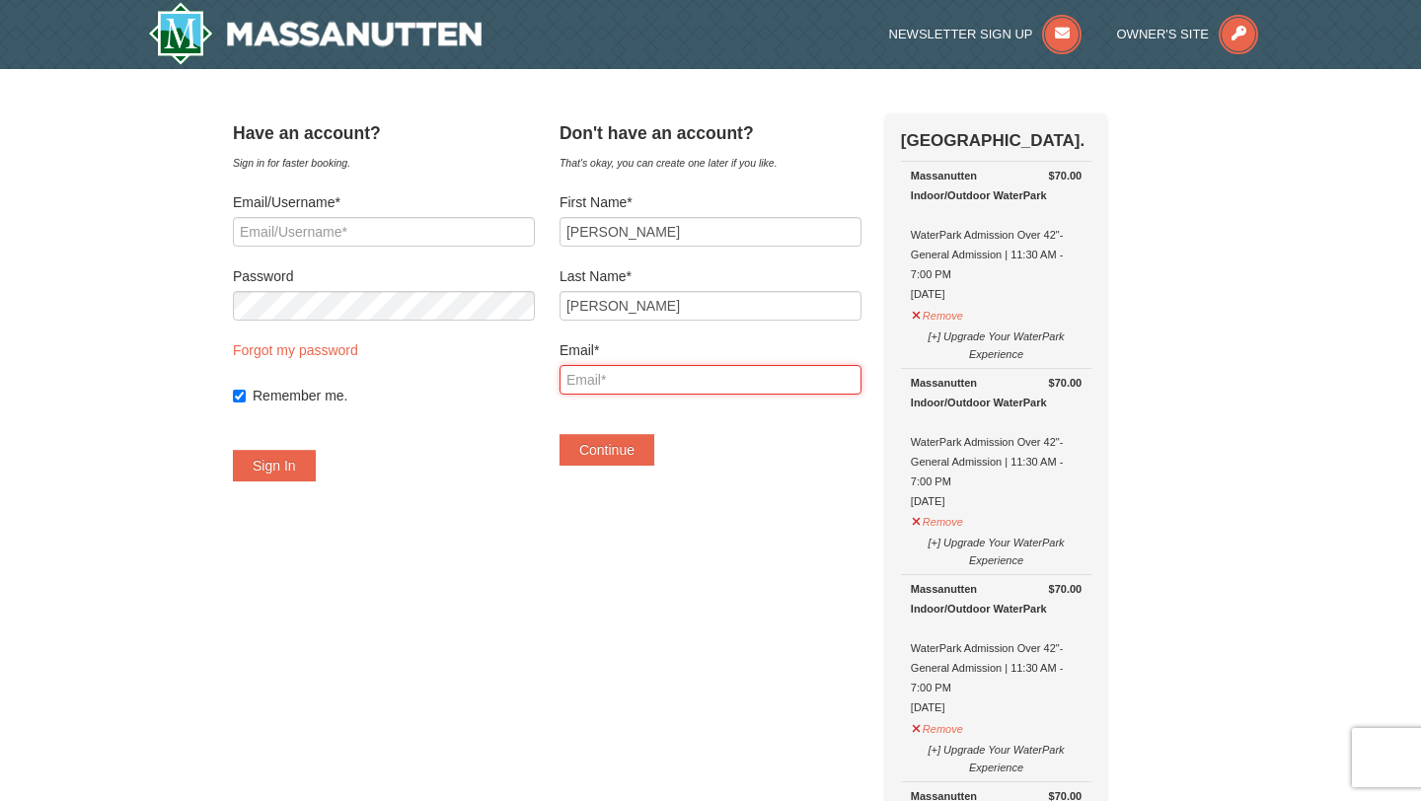
click at [652, 379] on input "Email*" at bounding box center [710, 380] width 302 height 30
type input "[EMAIL_ADDRESS][DOMAIN_NAME]"
click at [626, 458] on button "Continue" at bounding box center [606, 450] width 95 height 32
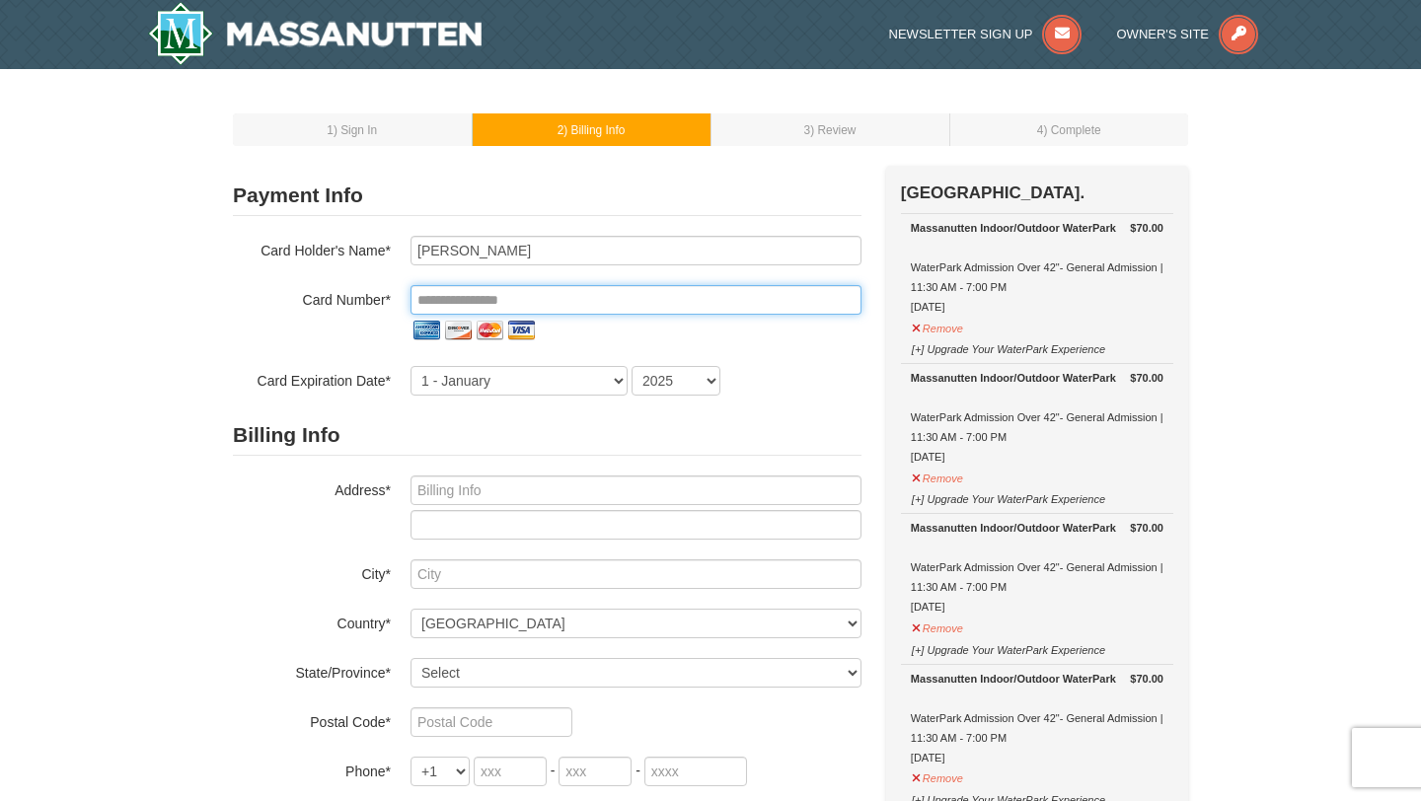
click at [634, 287] on input "tel" at bounding box center [635, 300] width 451 height 30
type input "**********"
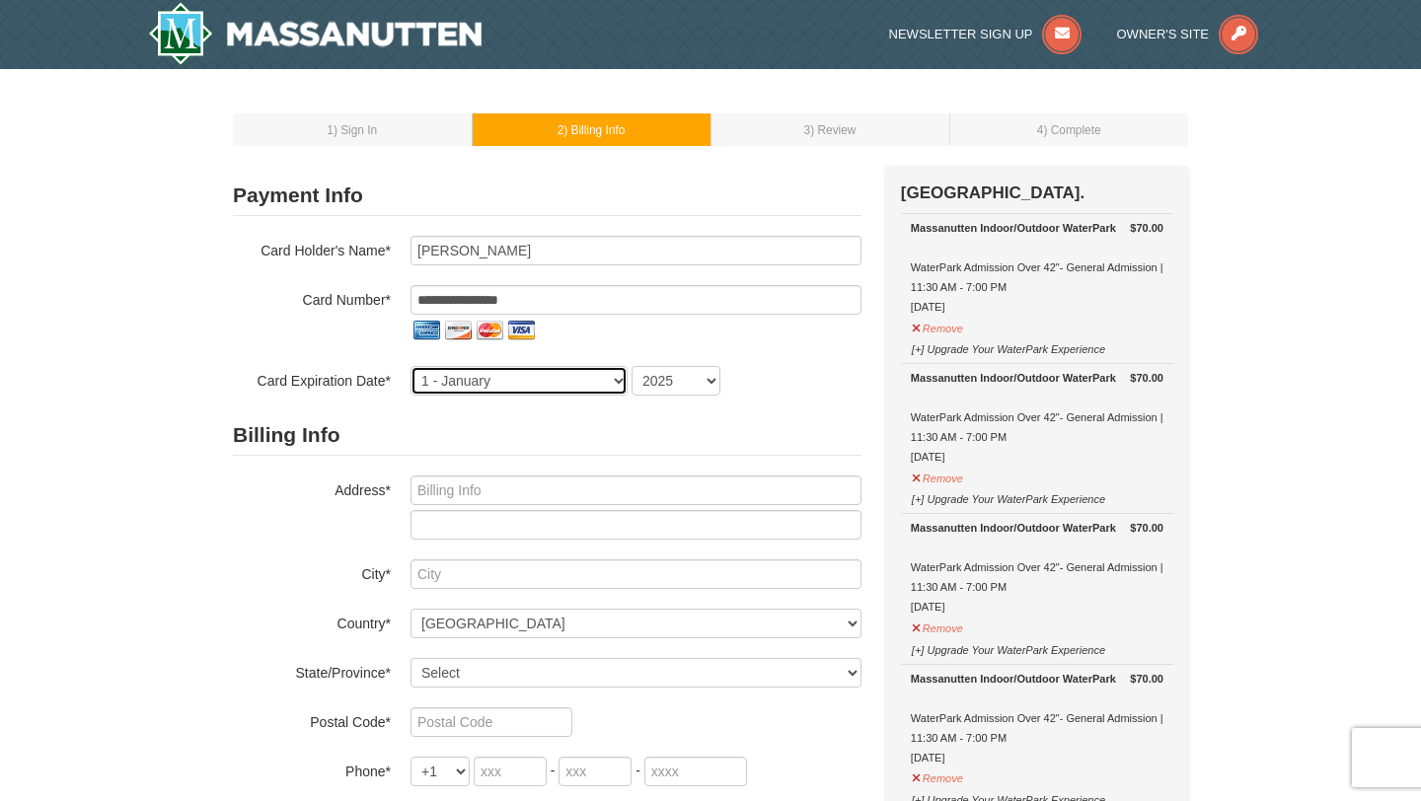
select select "3"
select select "2030"
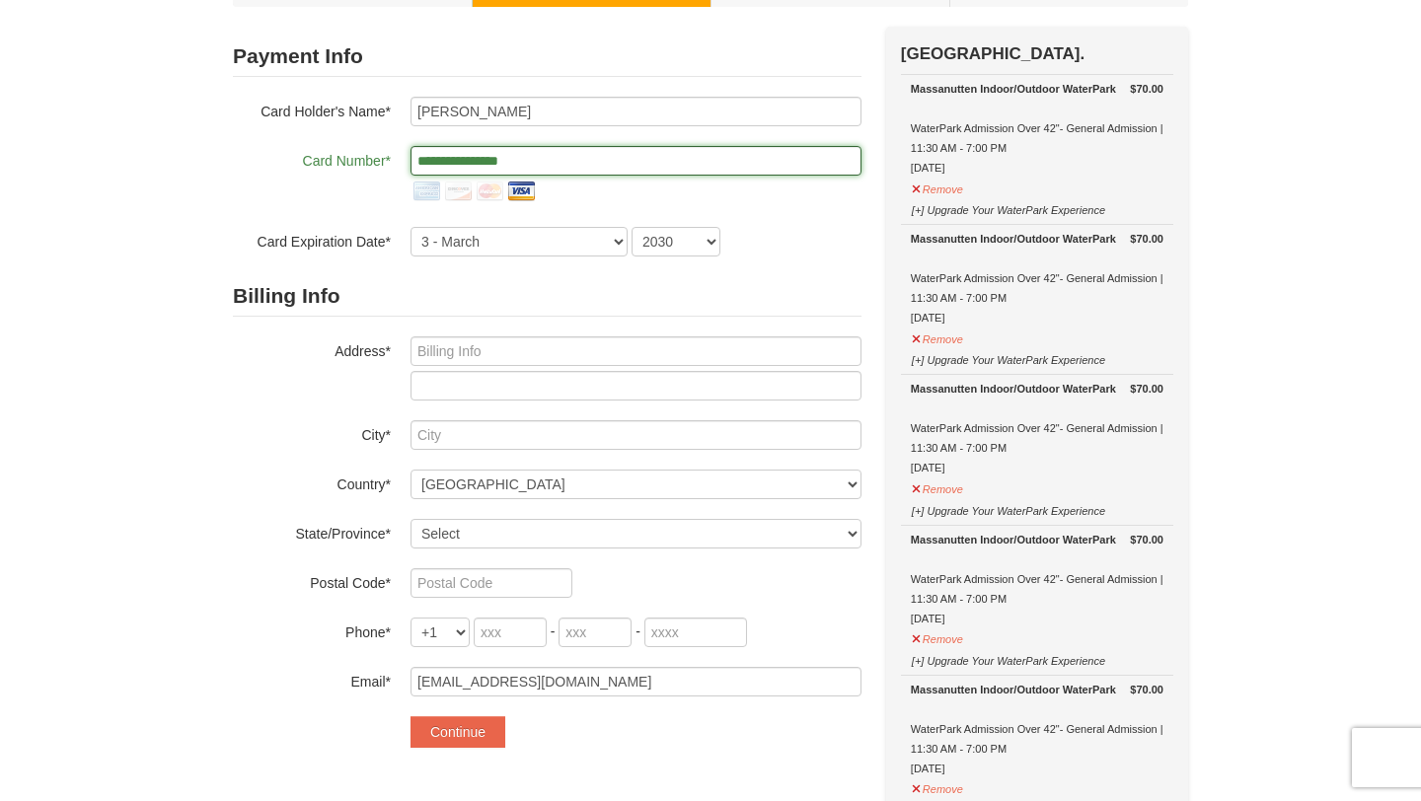
scroll to position [147, 0]
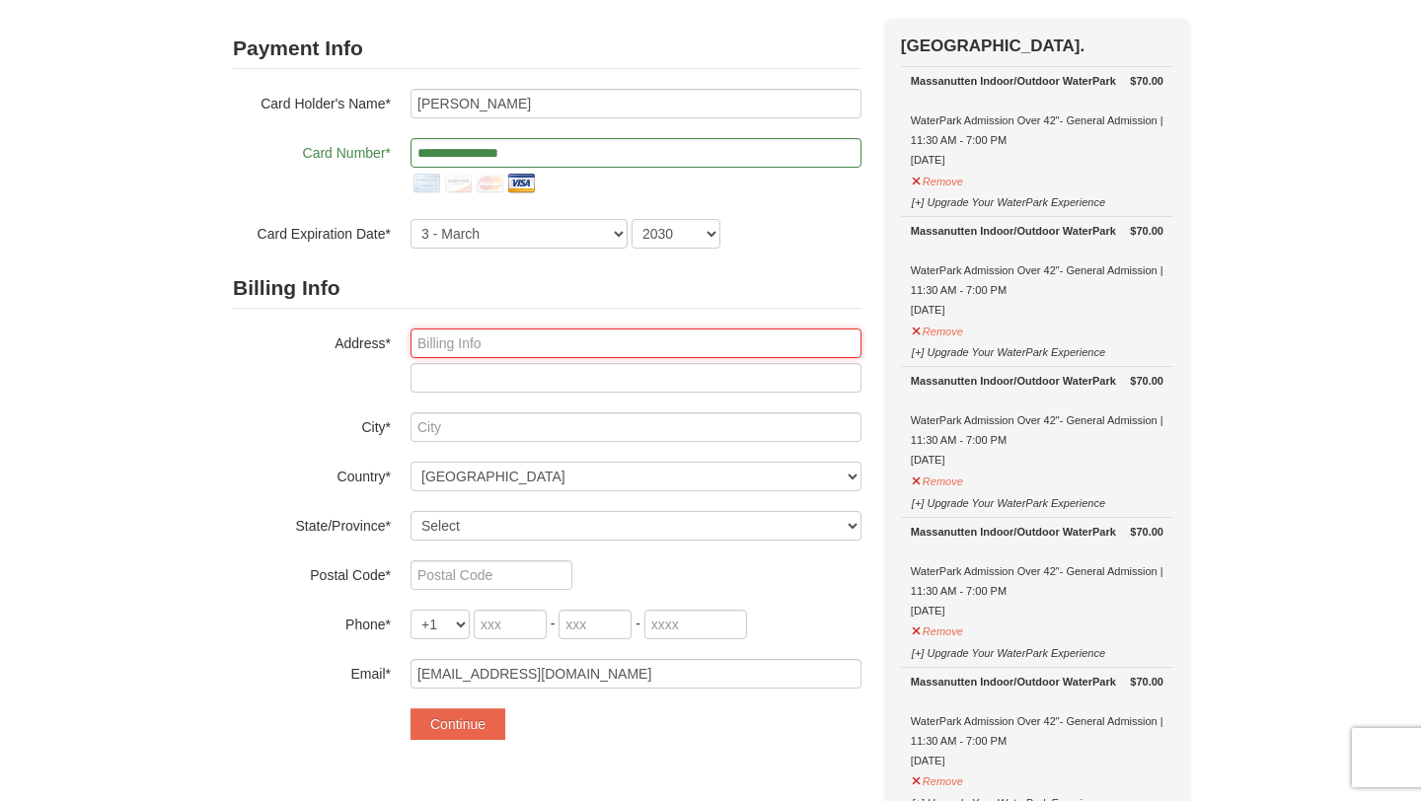
click at [607, 334] on input "text" at bounding box center [635, 344] width 451 height 30
type input "10101 Grosvenor Place"
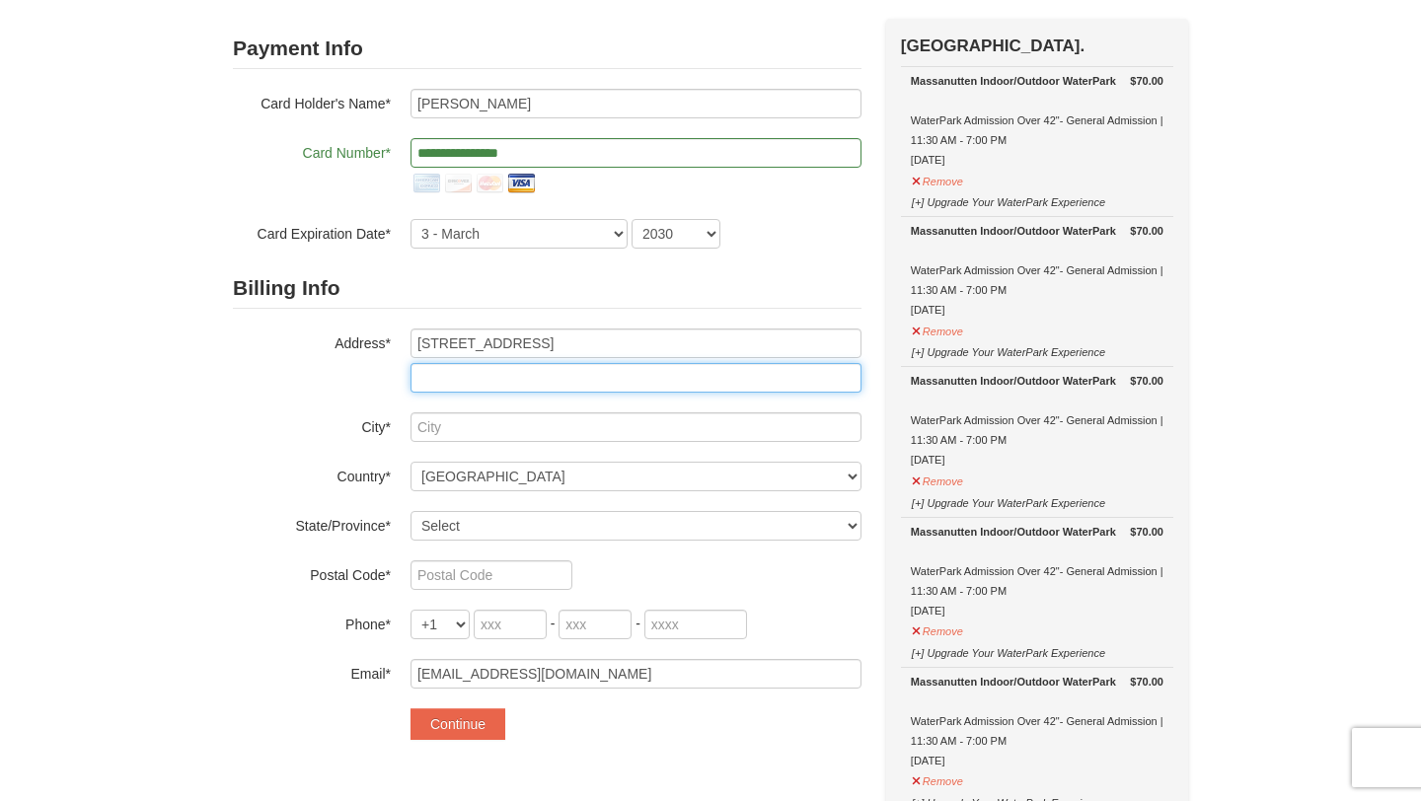
type input "1914"
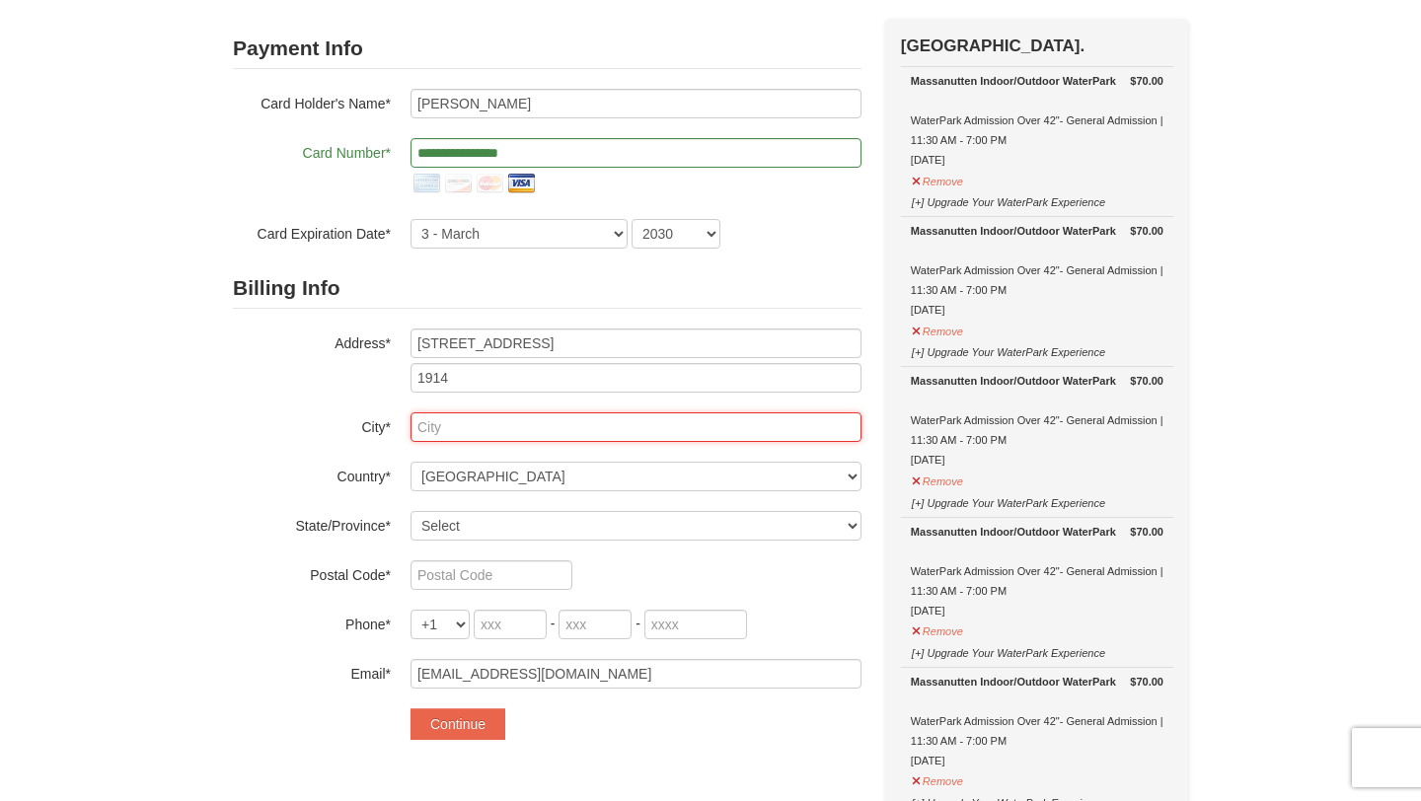
type input "Rockville"
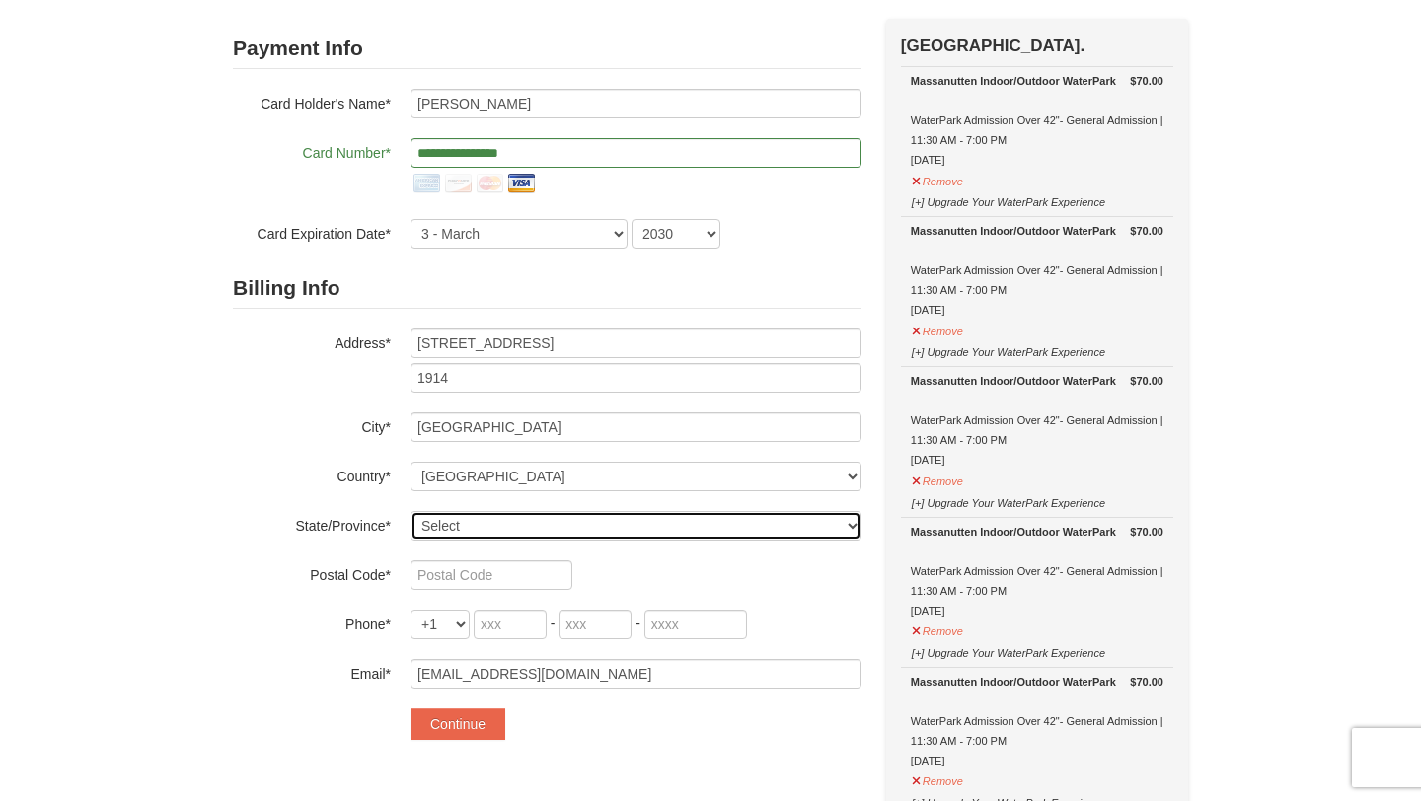
select select "MD"
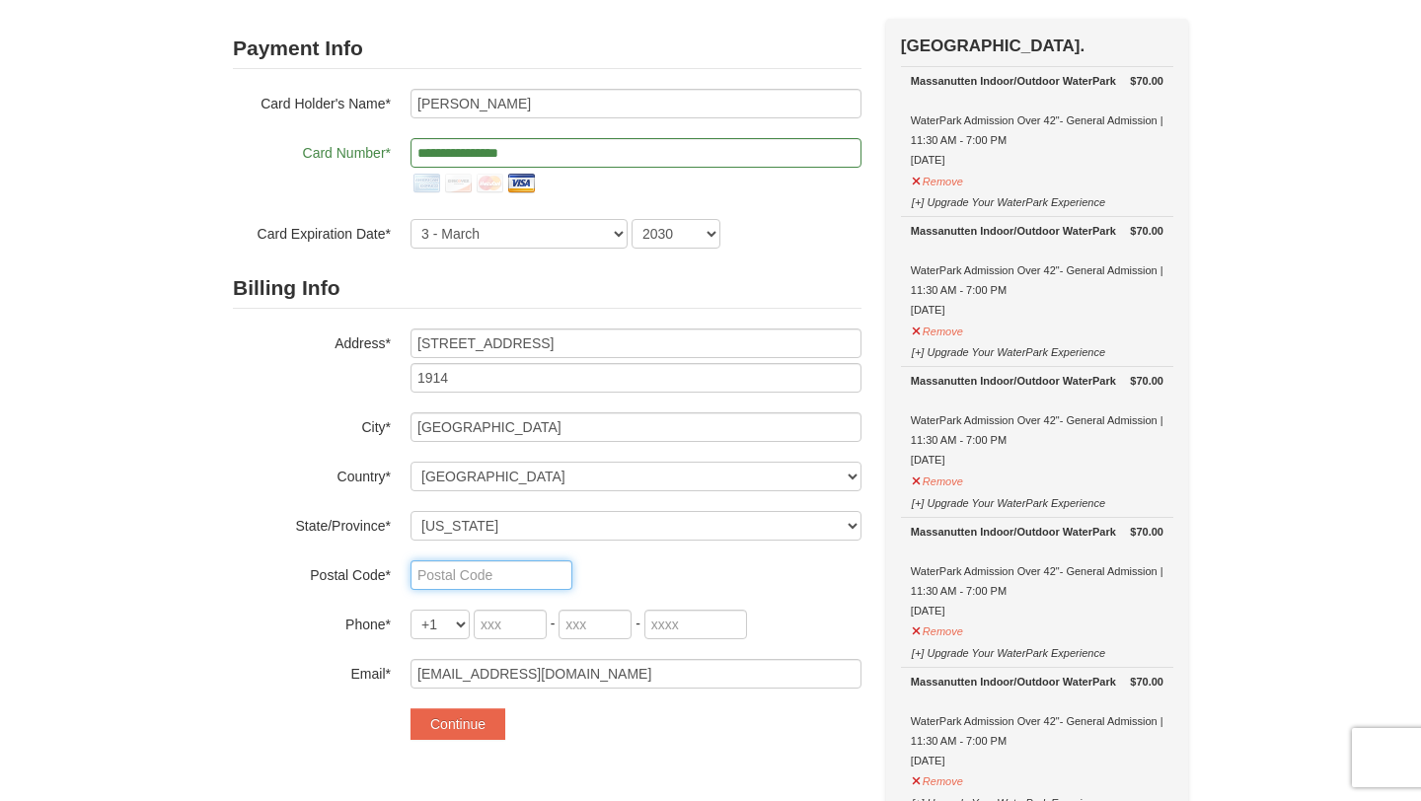
type input "20852"
type input "571"
type input "412"
type input "7140"
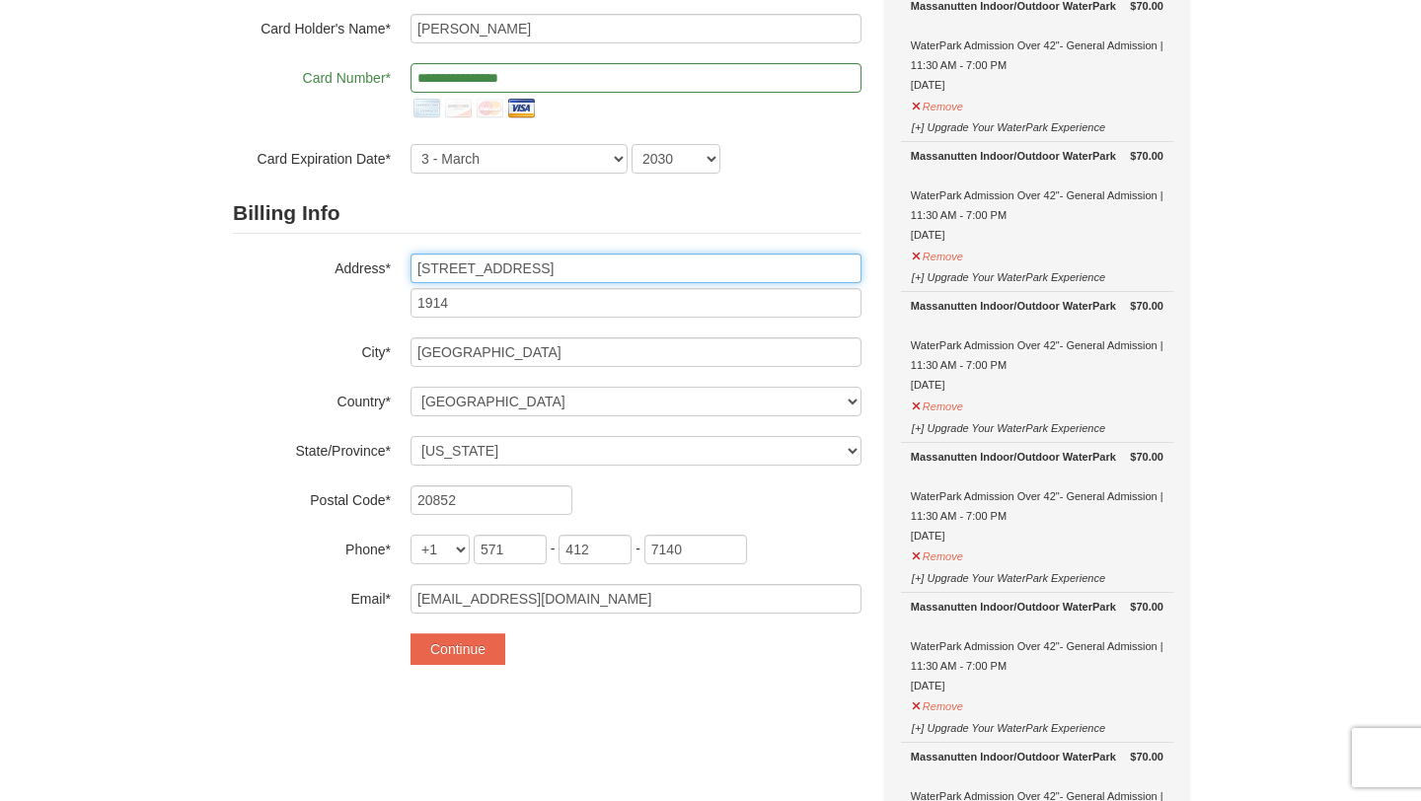
scroll to position [358, 0]
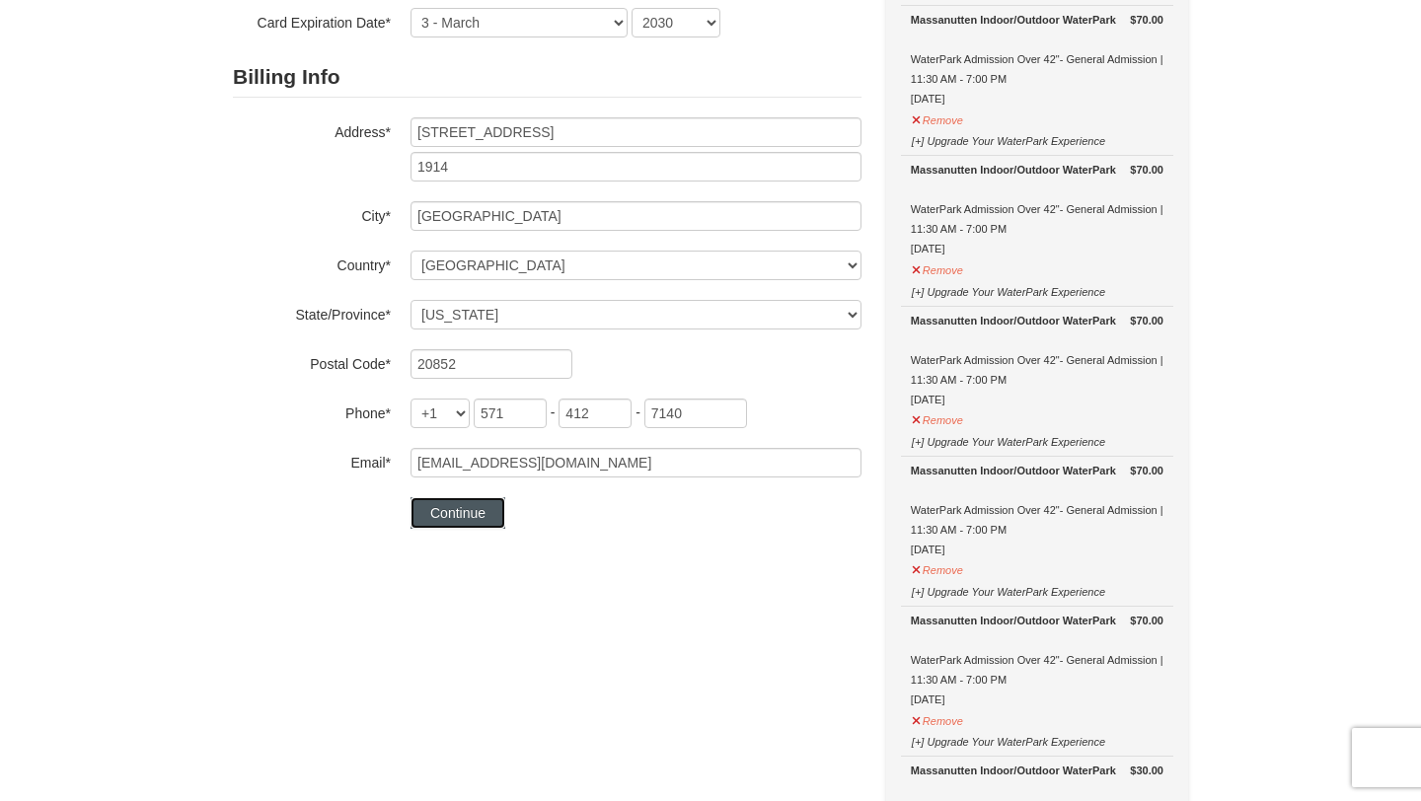
click at [452, 520] on button "Continue" at bounding box center [457, 513] width 95 height 32
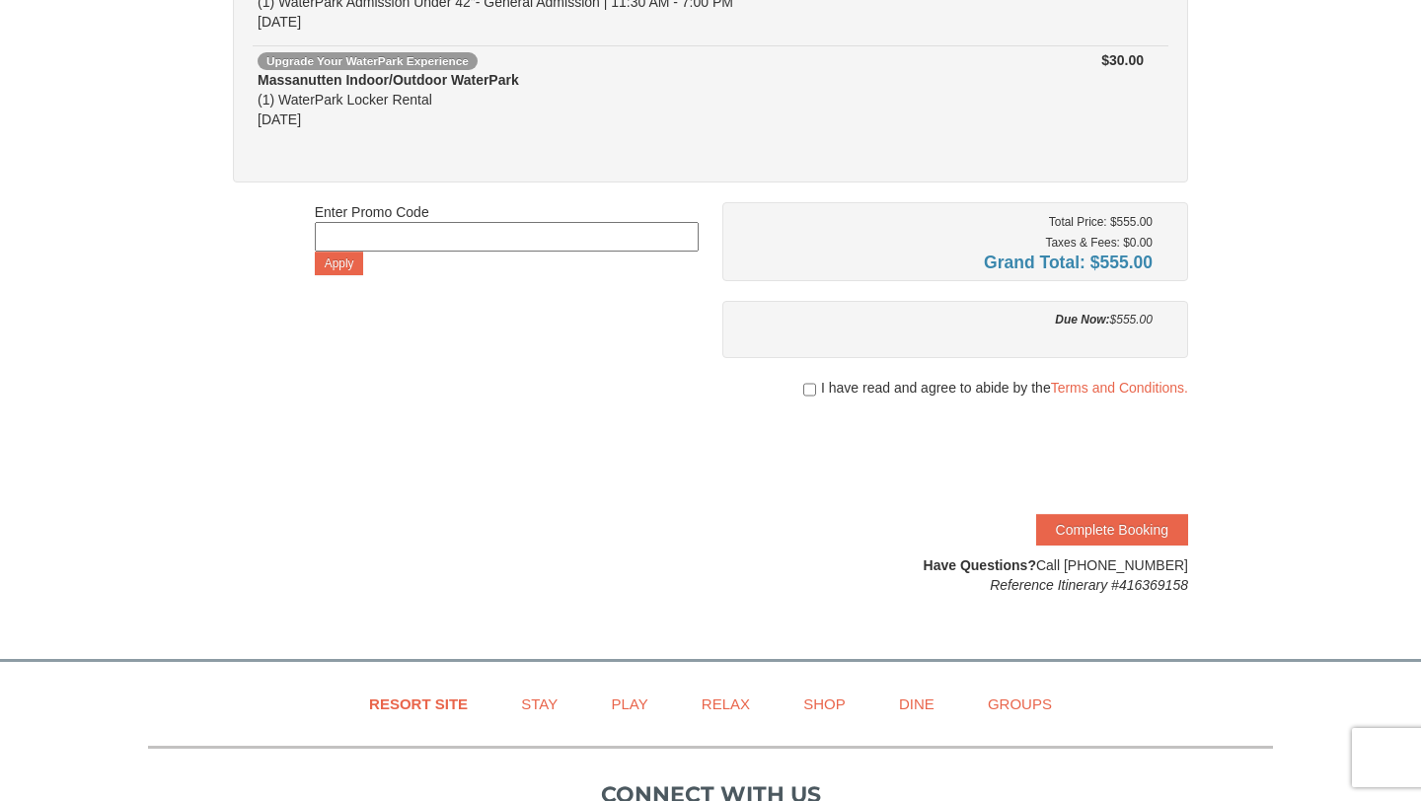
scroll to position [804, 0]
click at [809, 393] on input "checkbox" at bounding box center [809, 389] width 13 height 16
checkbox input "true"
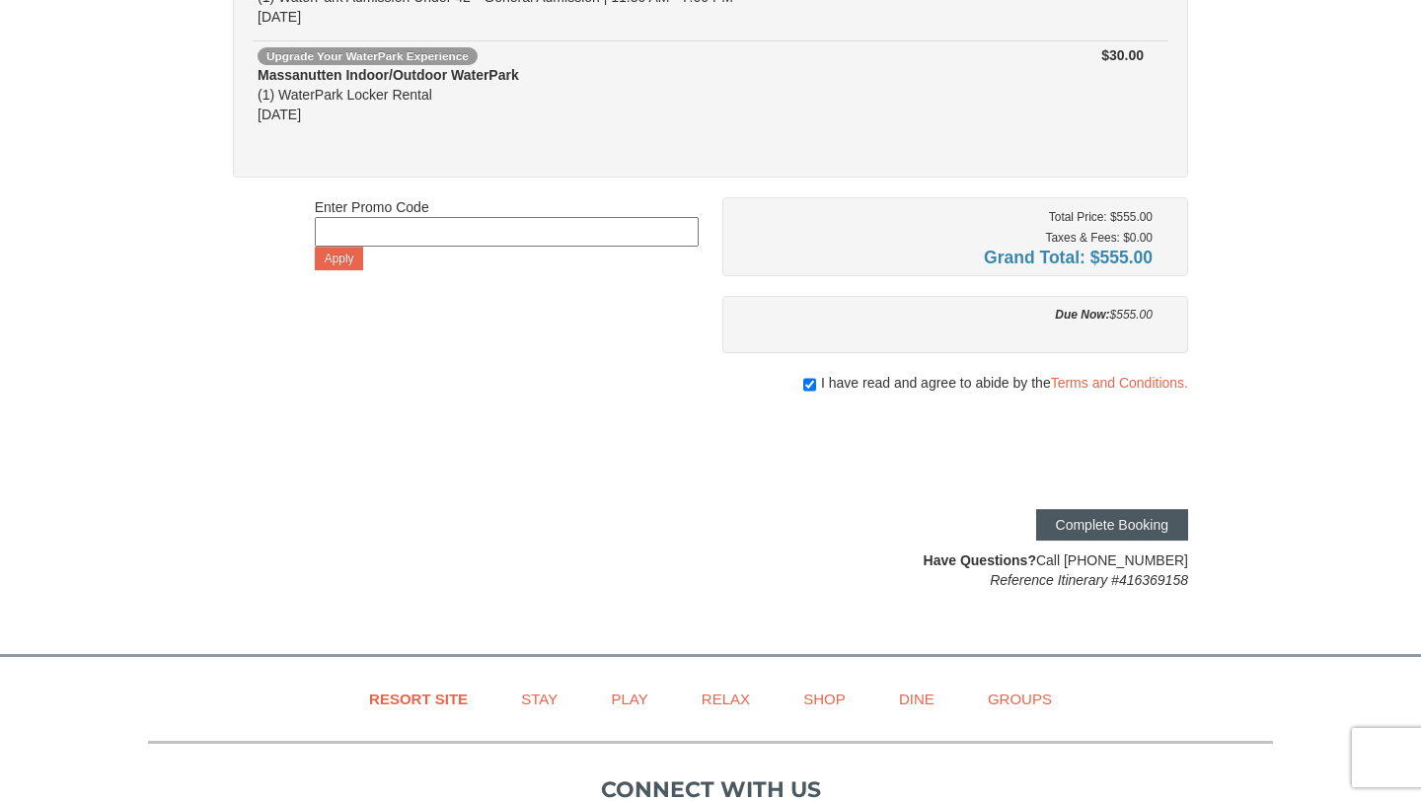
scroll to position [0, 0]
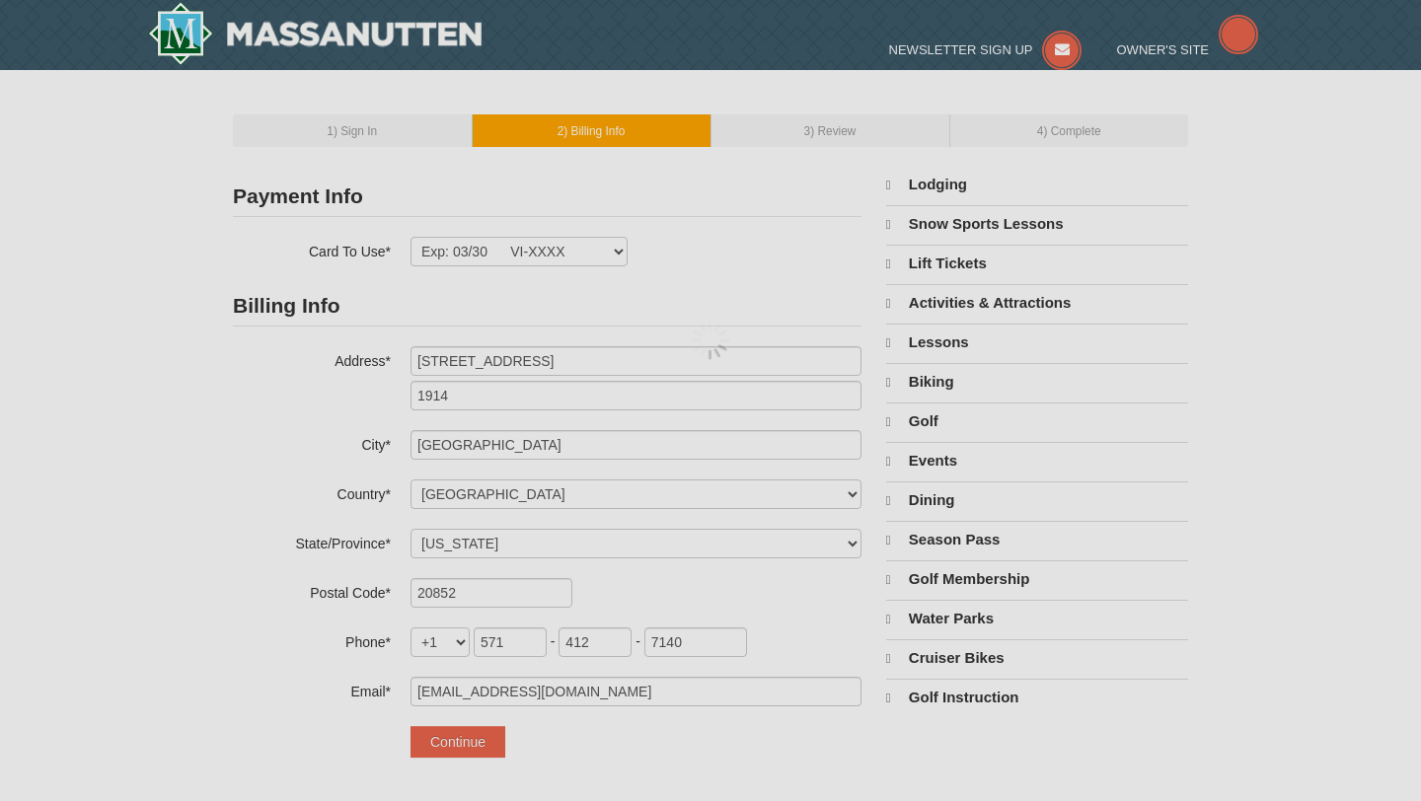
select select "MD"
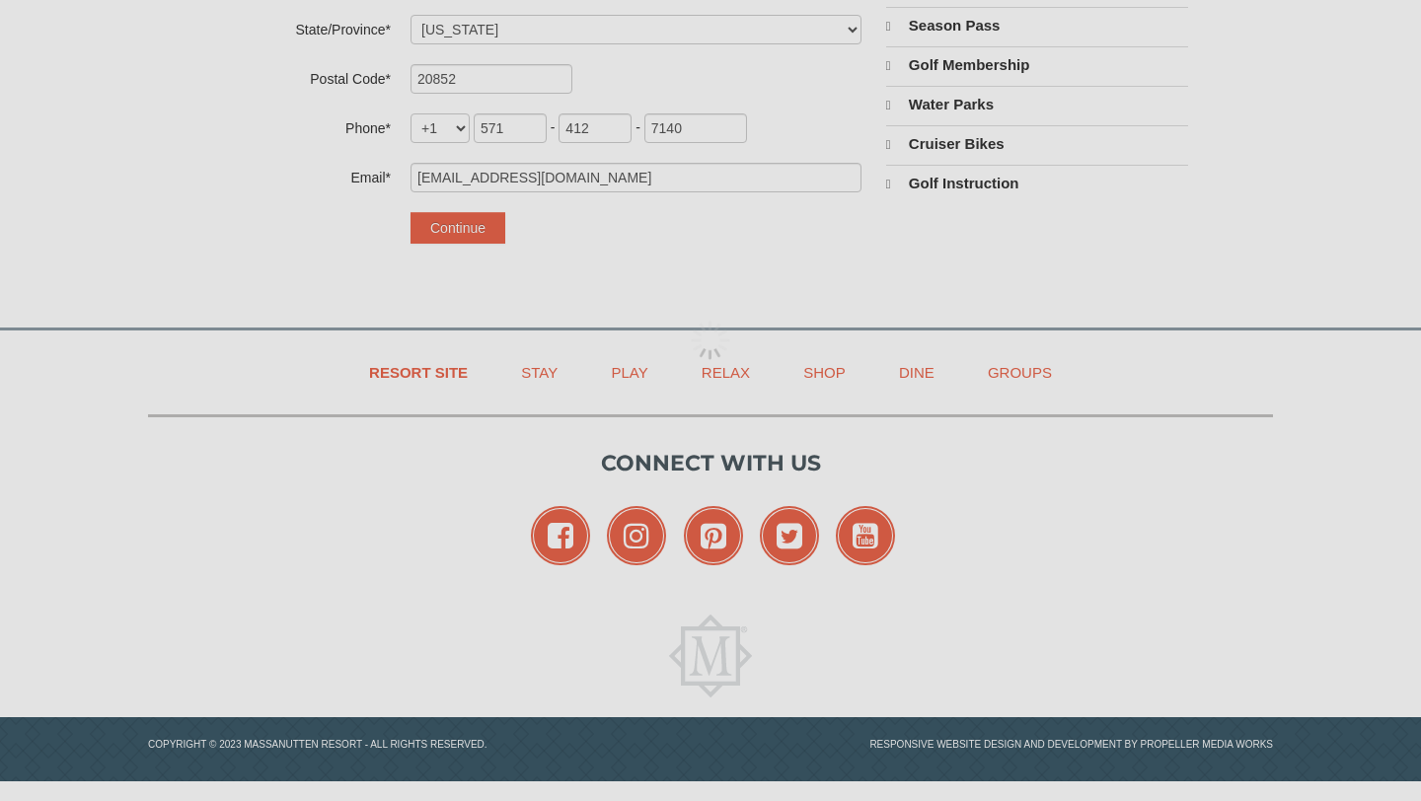
select select "10"
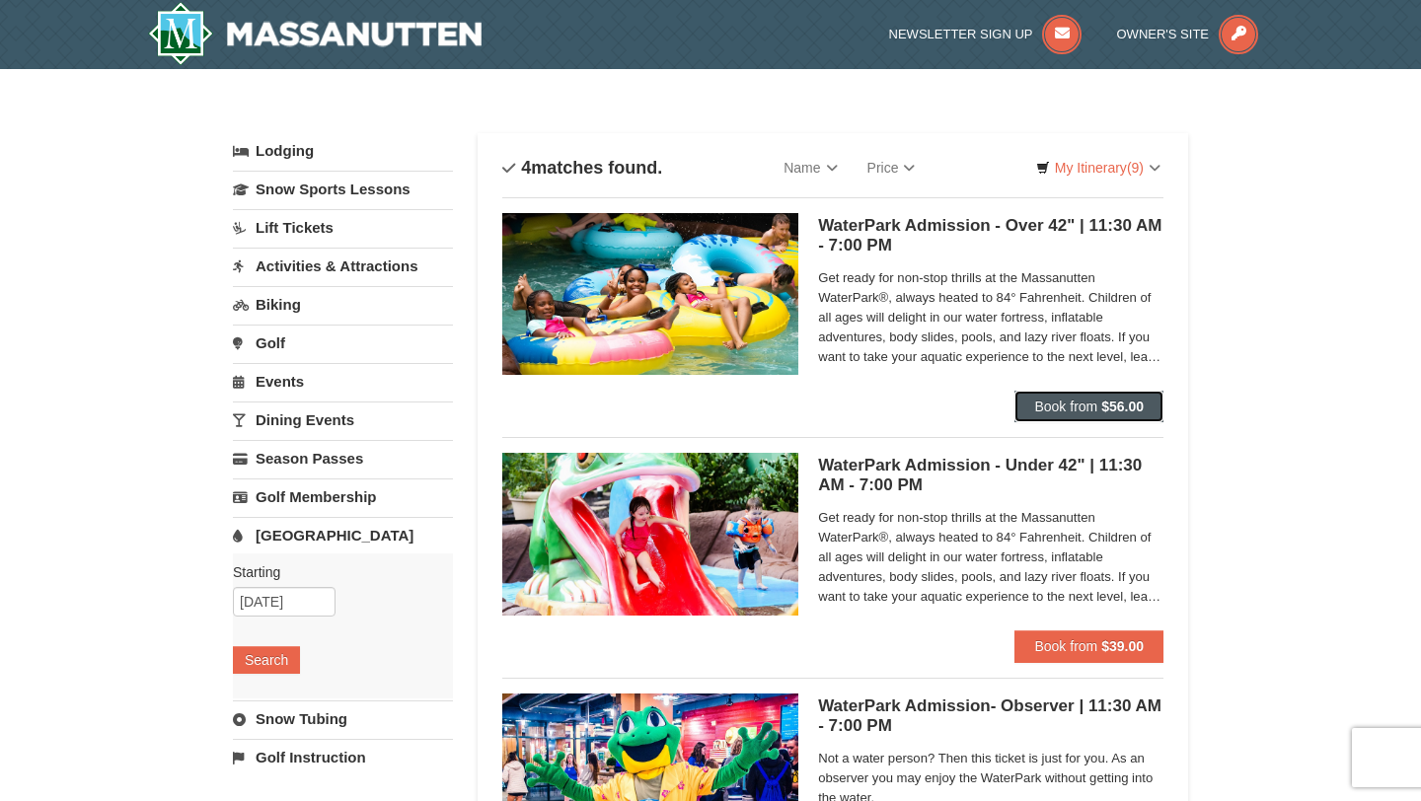
click at [1110, 406] on strong "$56.00" at bounding box center [1122, 407] width 42 height 16
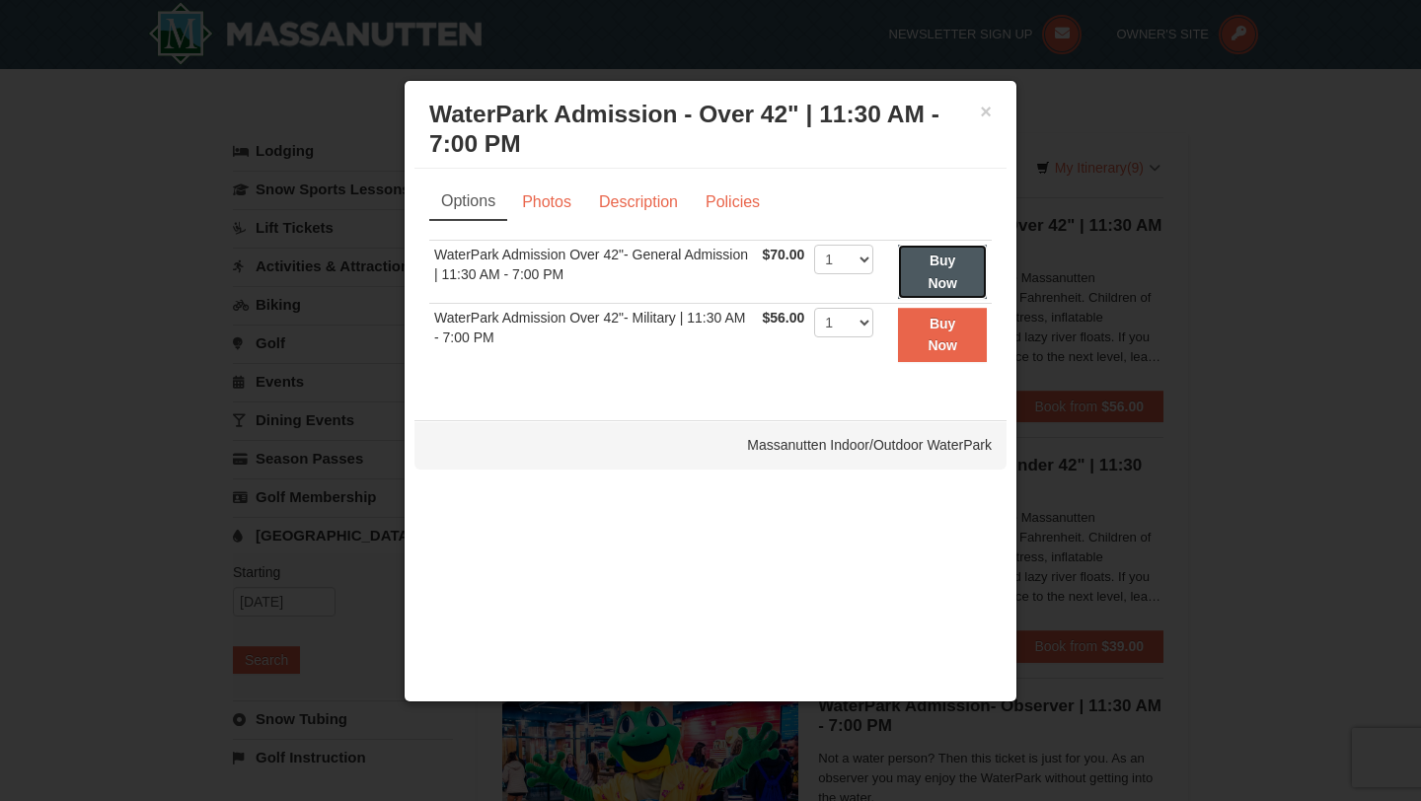
click at [950, 274] on strong "Buy Now" at bounding box center [942, 271] width 30 height 37
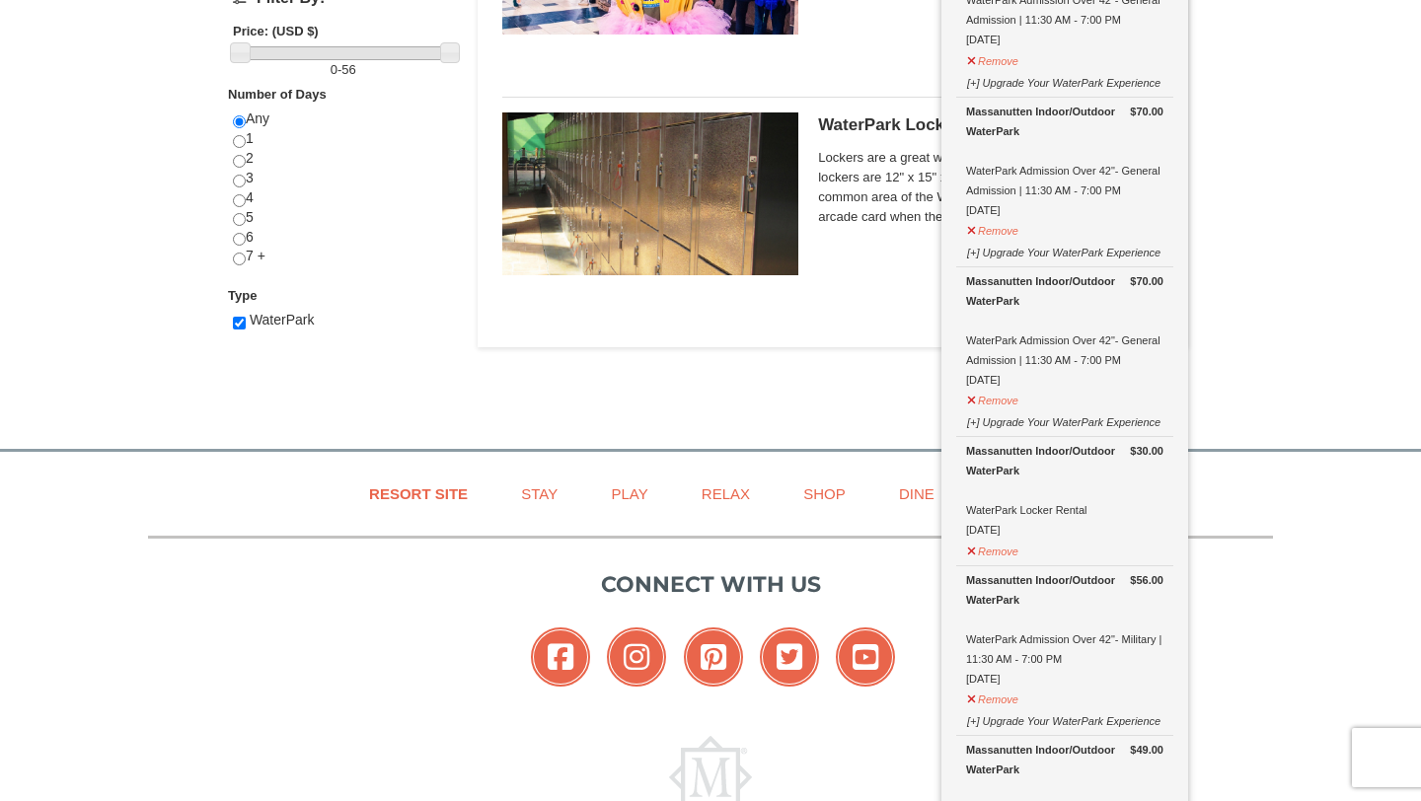
scroll to position [1380, 0]
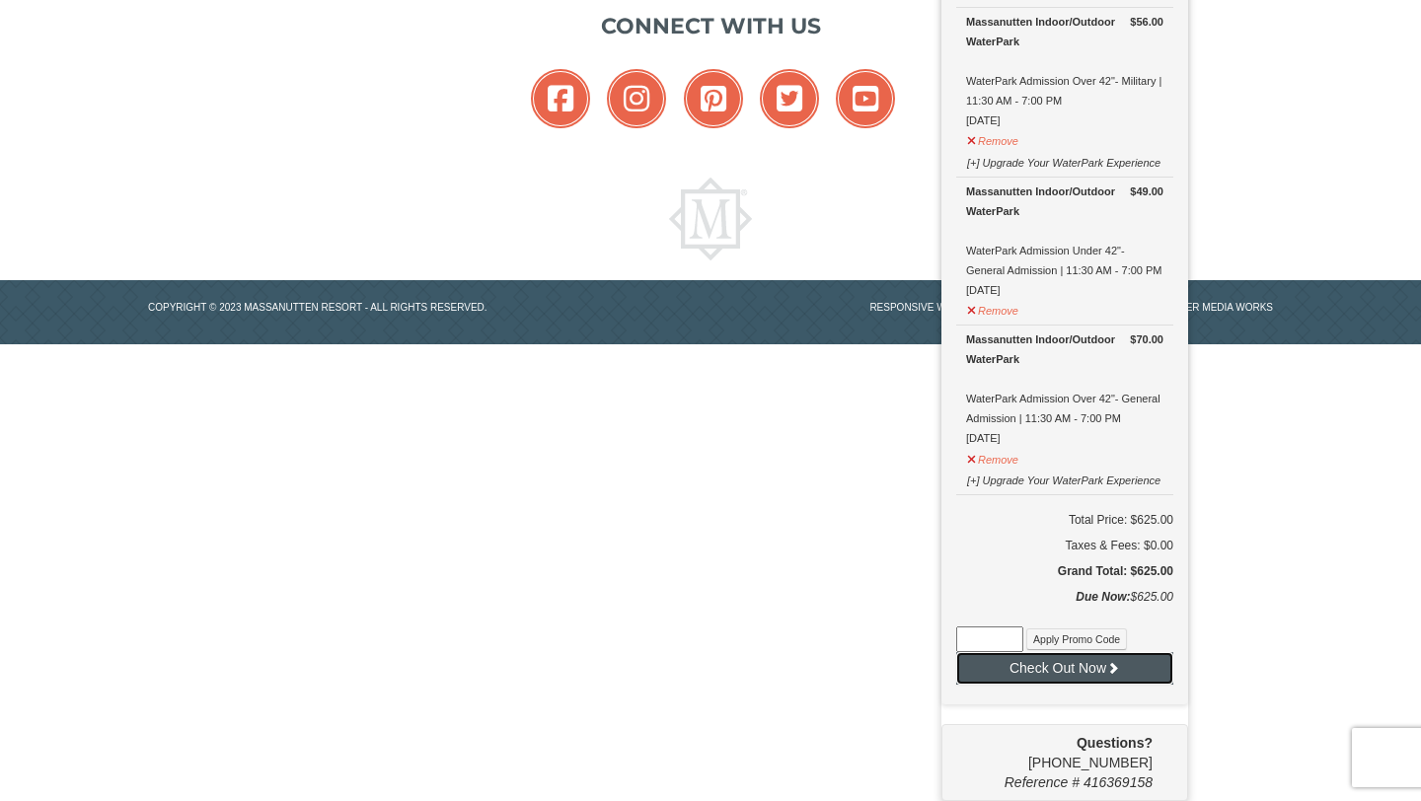
click at [1072, 677] on button "Check Out Now" at bounding box center [1064, 668] width 217 height 32
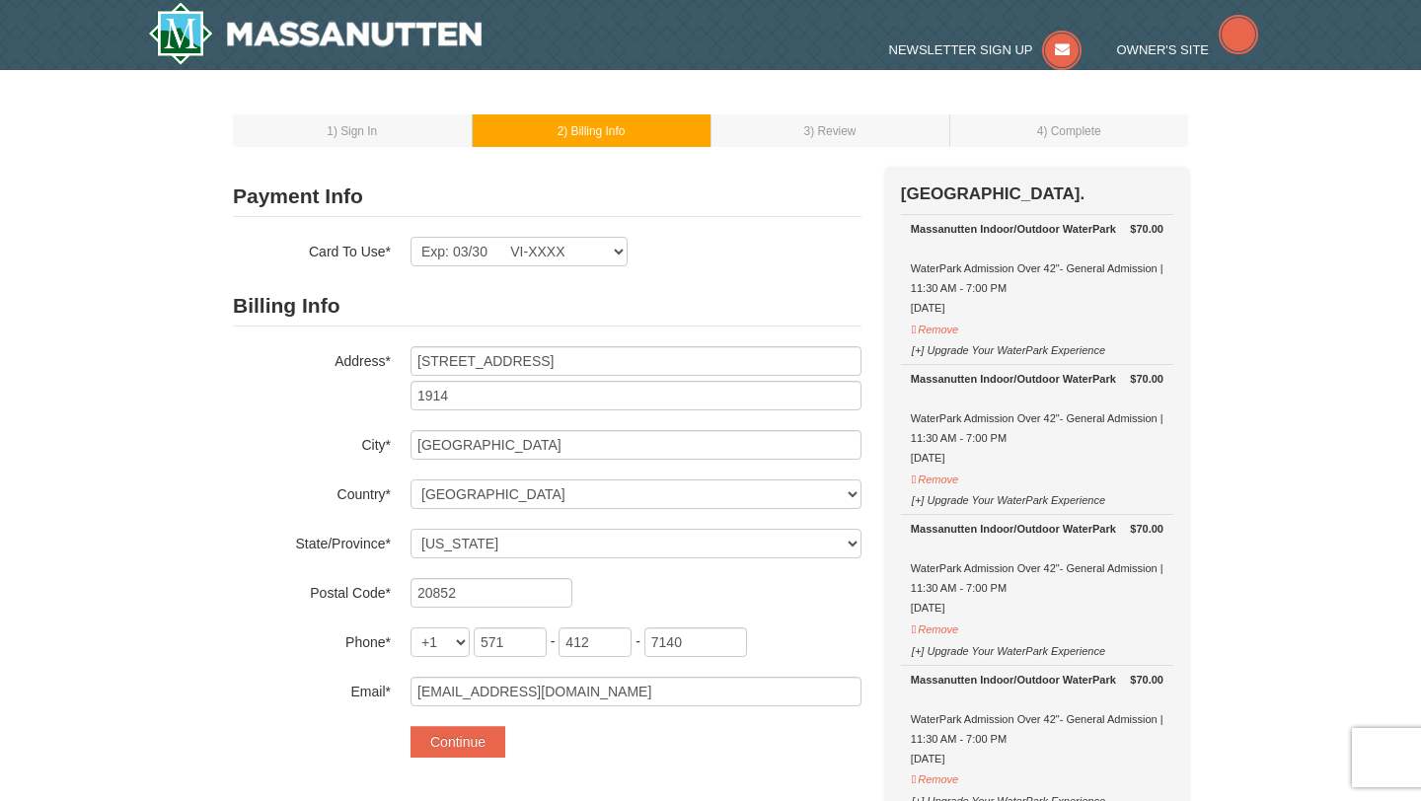
select select "MD"
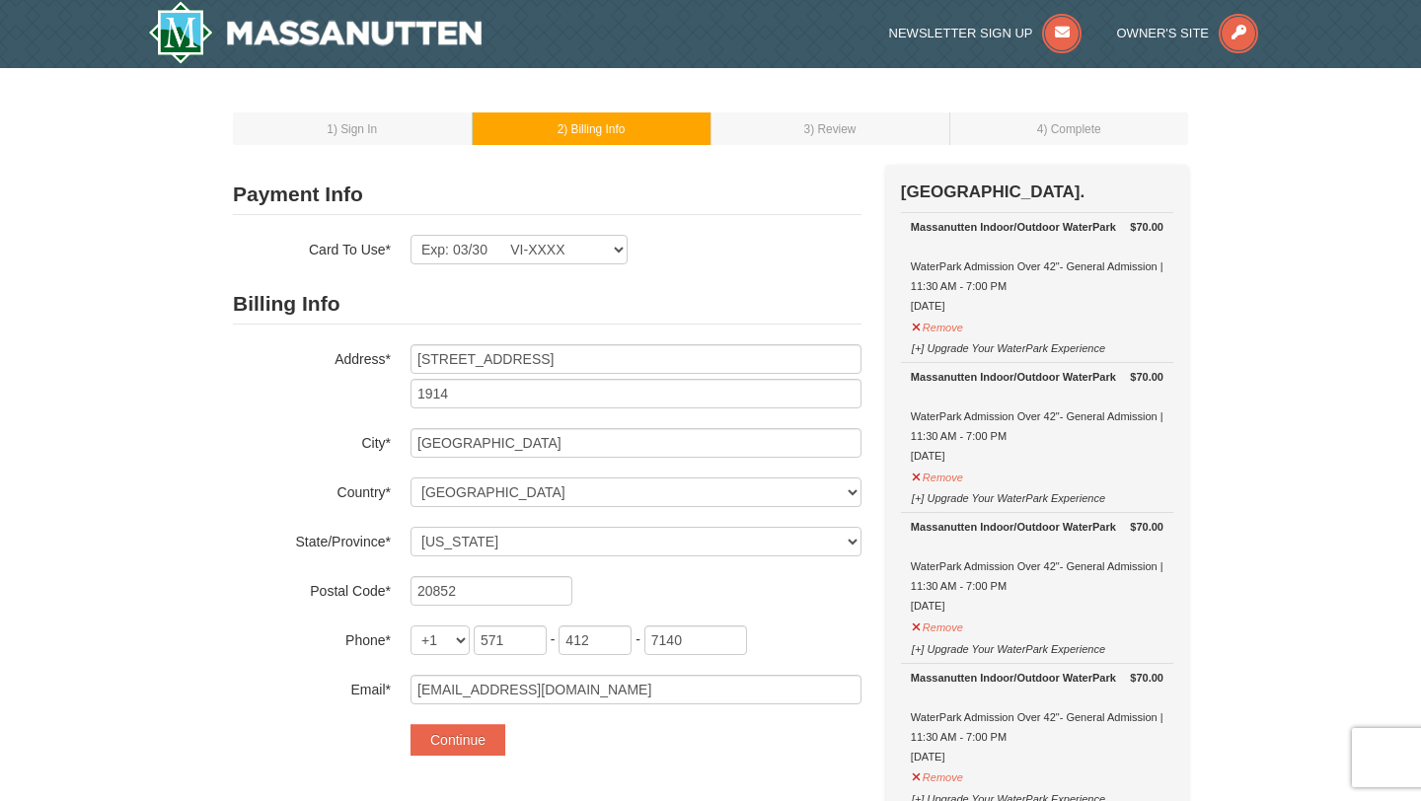
scroll to position [188, 0]
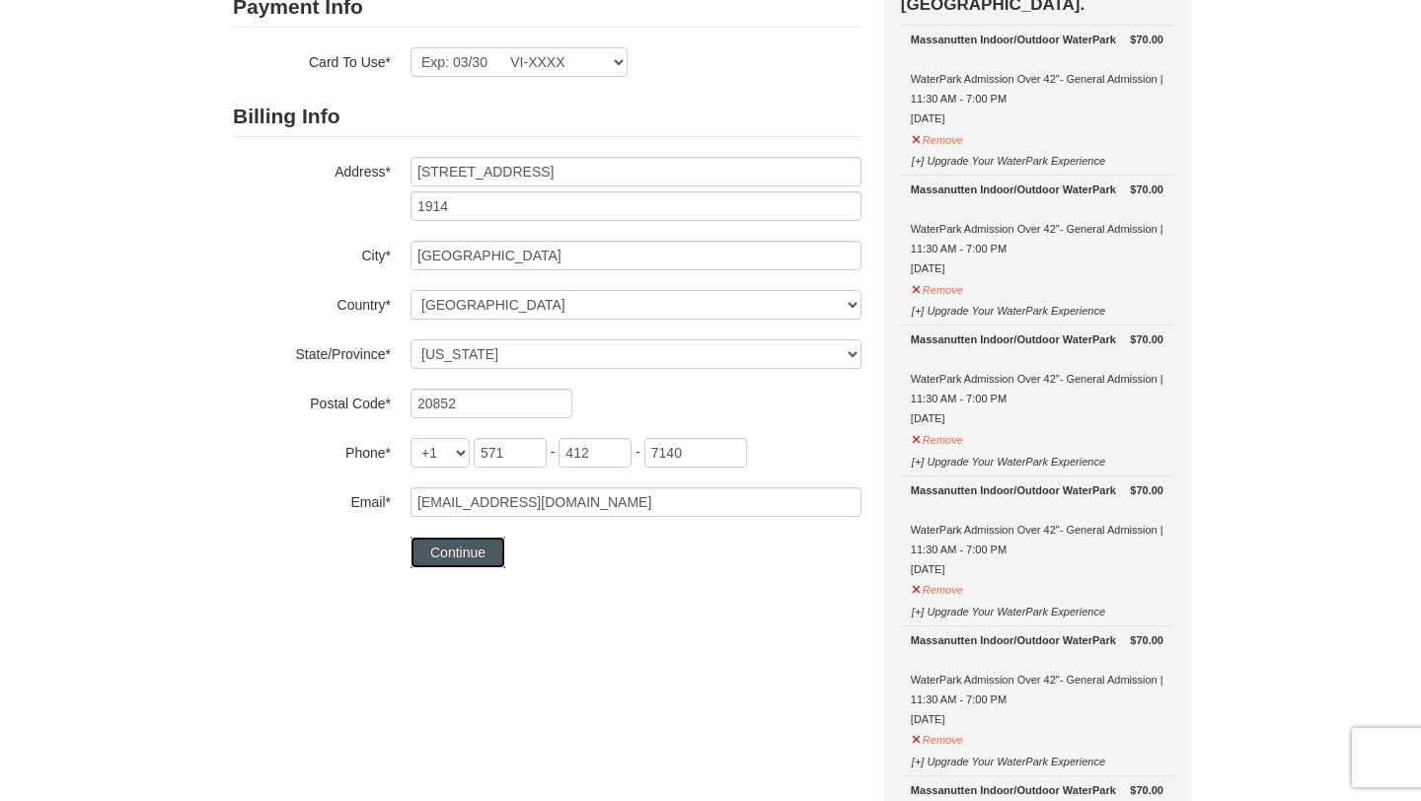
click at [470, 556] on button "Continue" at bounding box center [457, 553] width 95 height 32
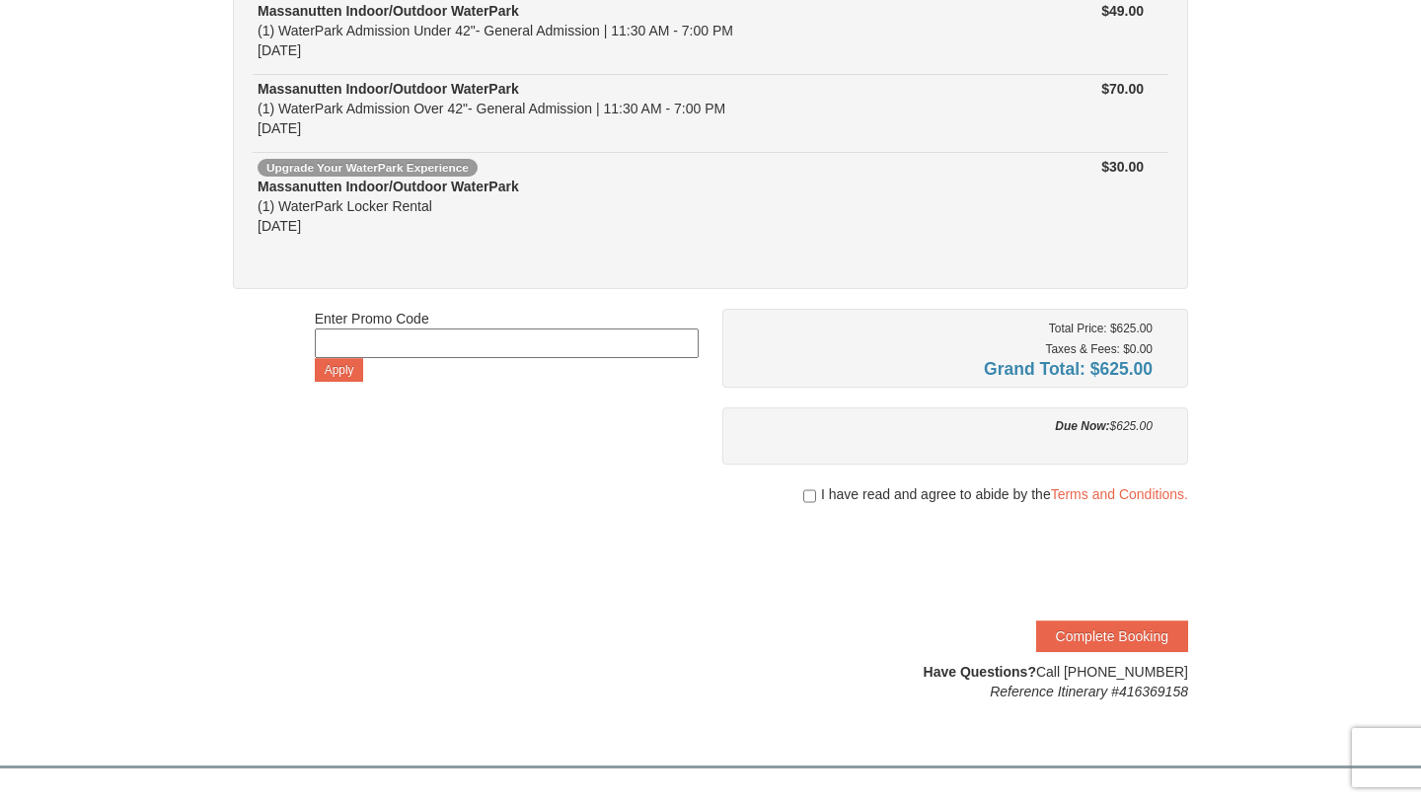
scroll to position [891, 0]
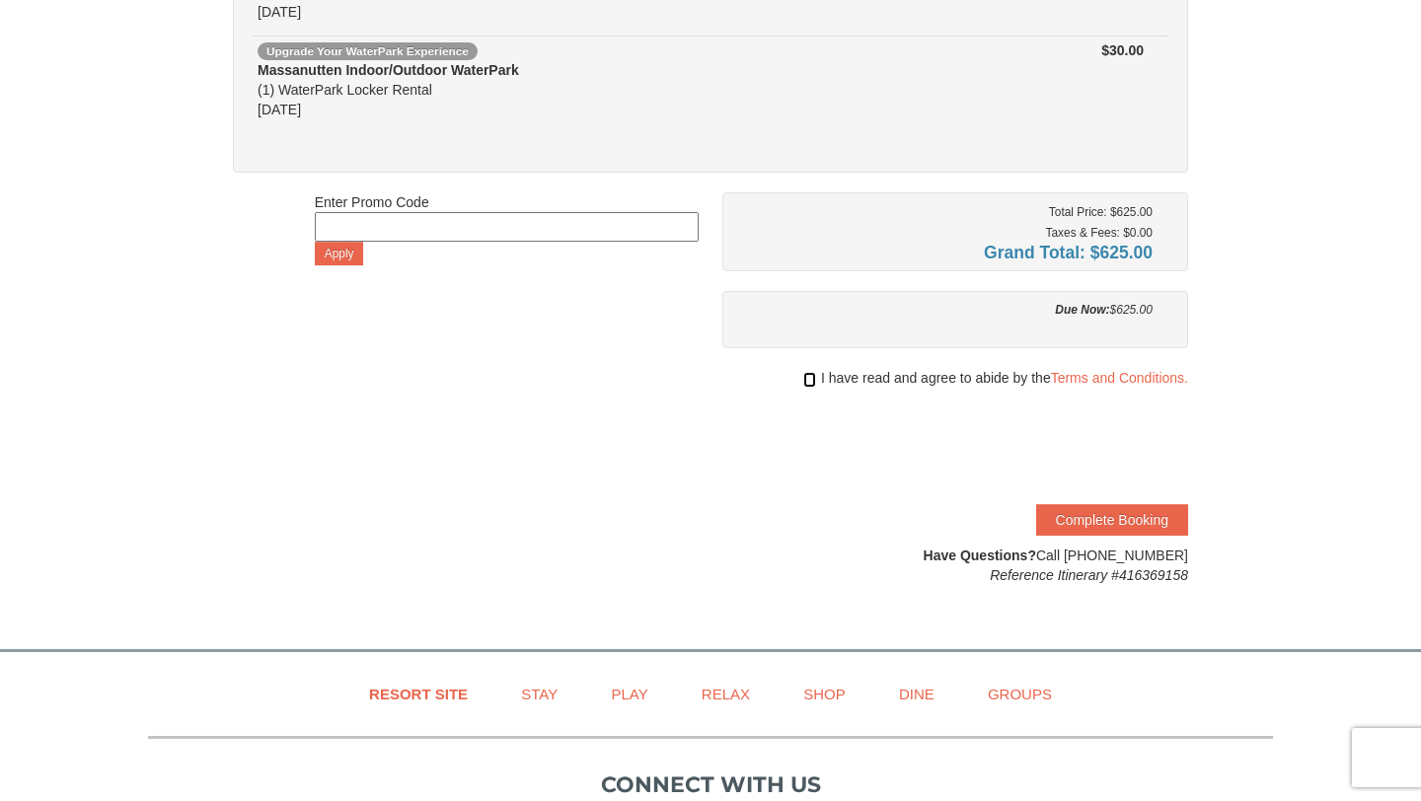
click at [806, 379] on input "checkbox" at bounding box center [809, 380] width 13 height 16
checkbox input "true"
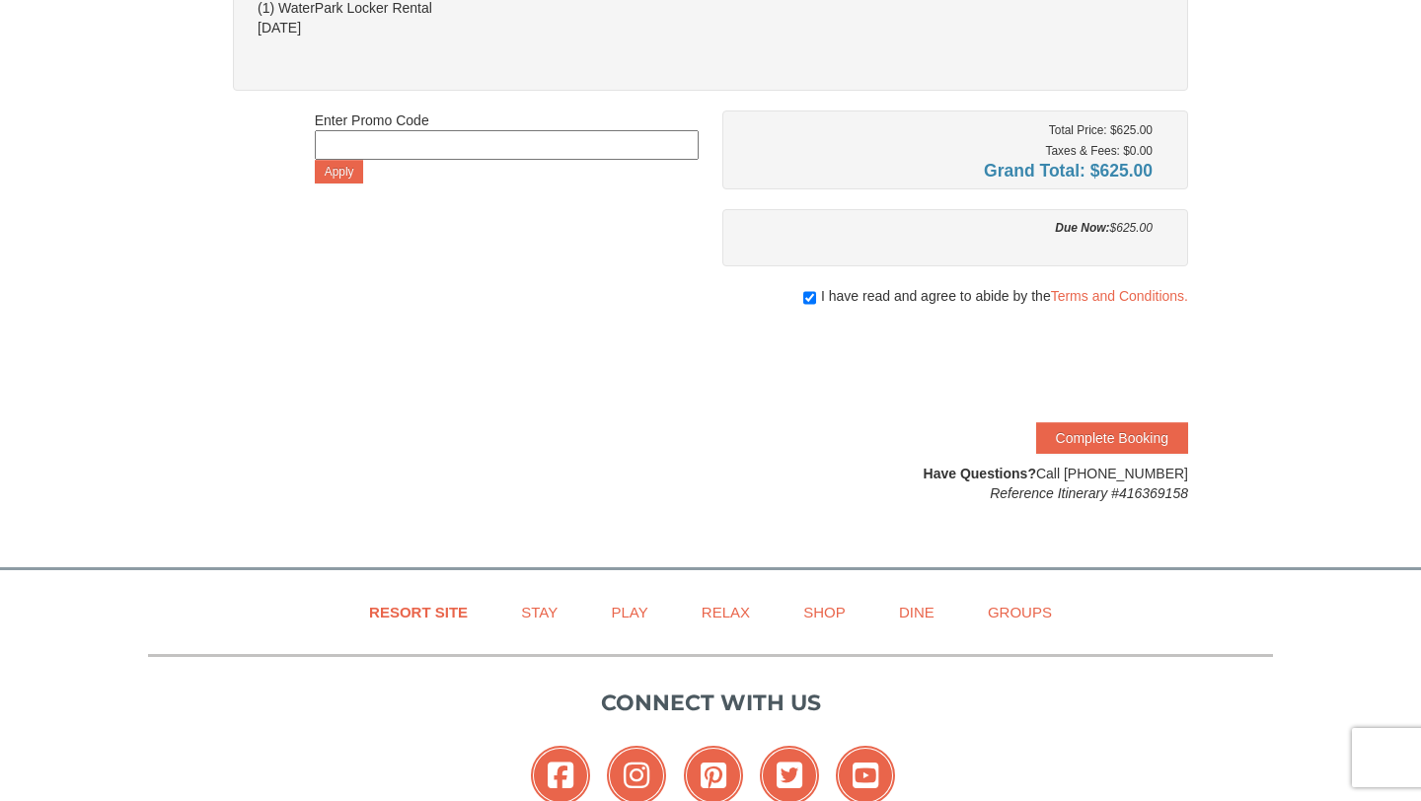
scroll to position [988, 0]
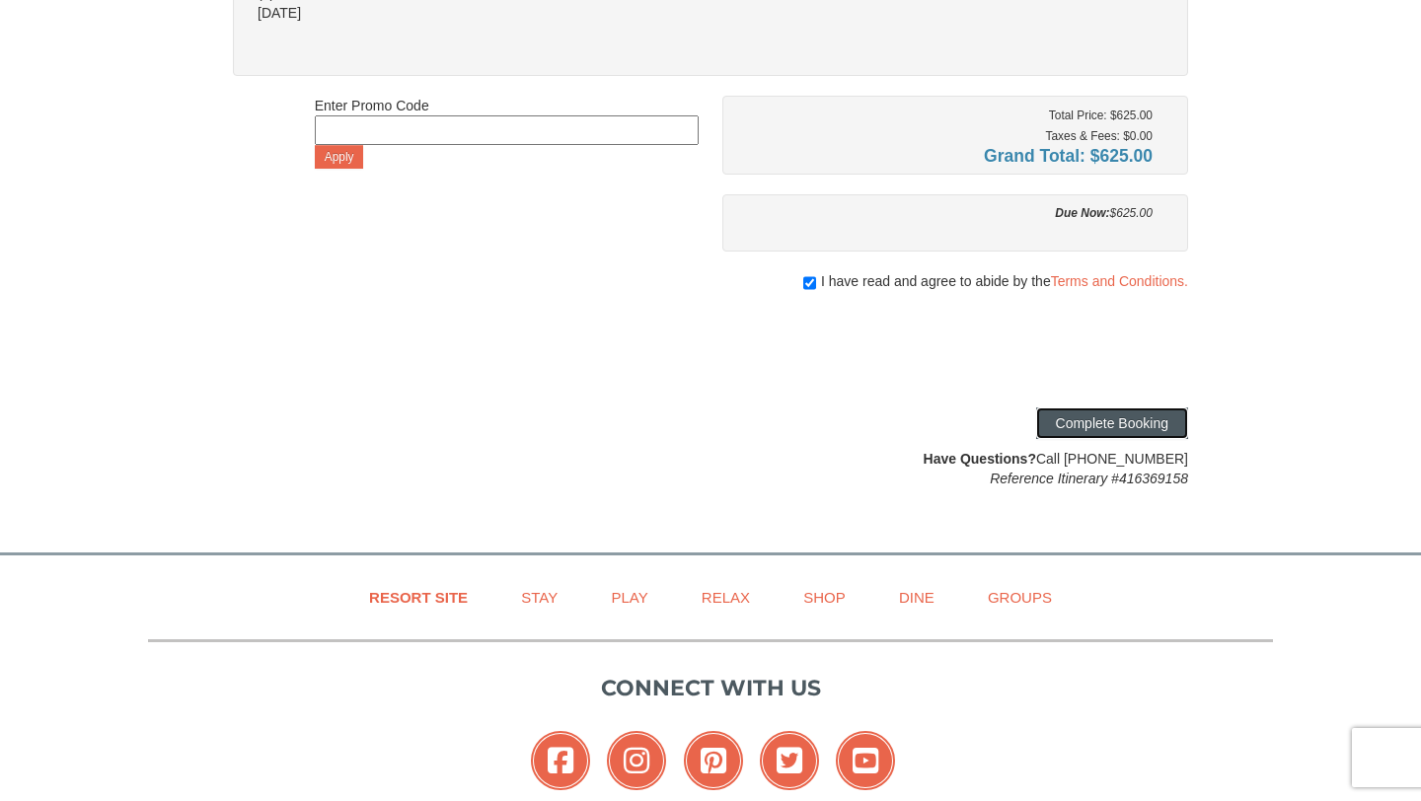
click at [1125, 428] on button "Complete Booking" at bounding box center [1112, 423] width 152 height 32
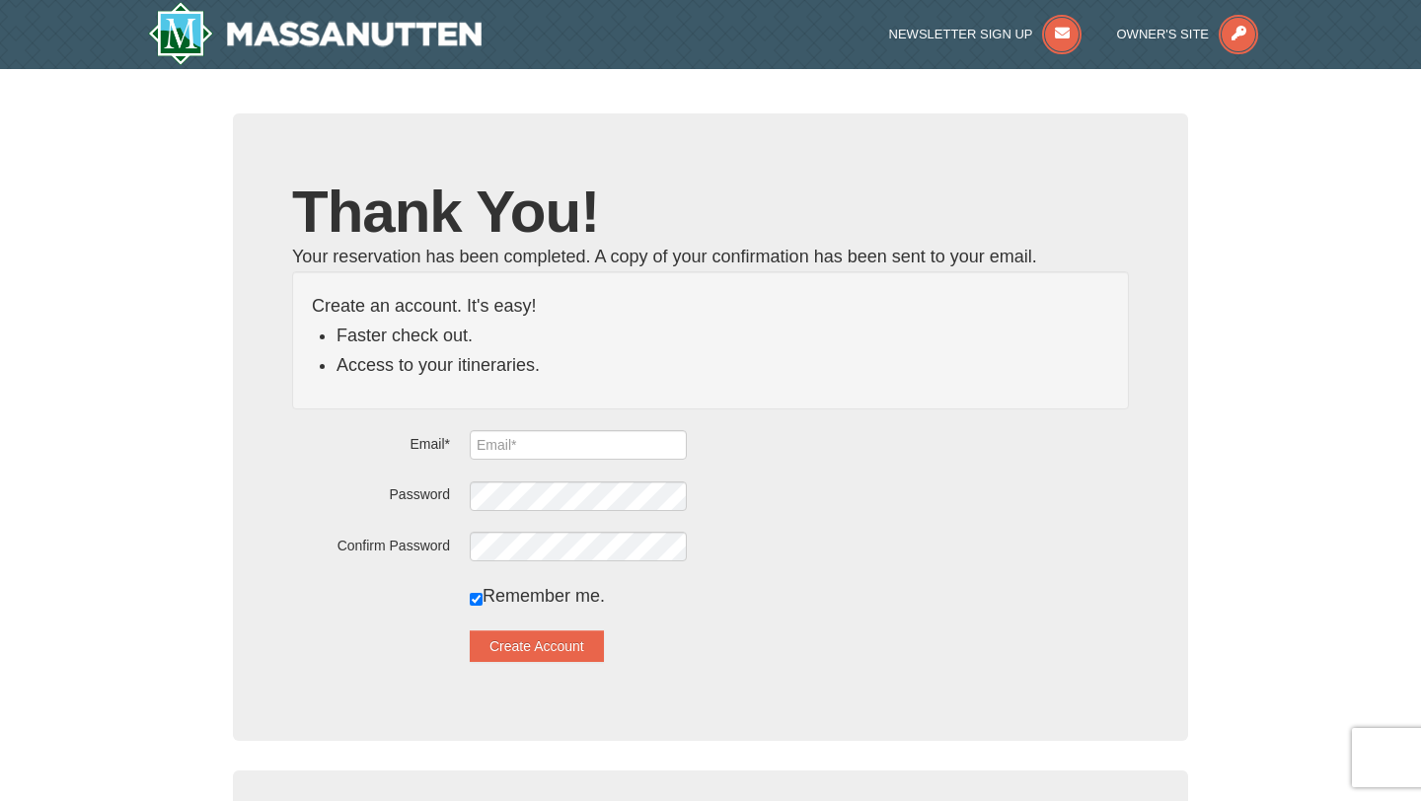
type input "[EMAIL_ADDRESS][DOMAIN_NAME]"
